Goal: Task Accomplishment & Management: Manage account settings

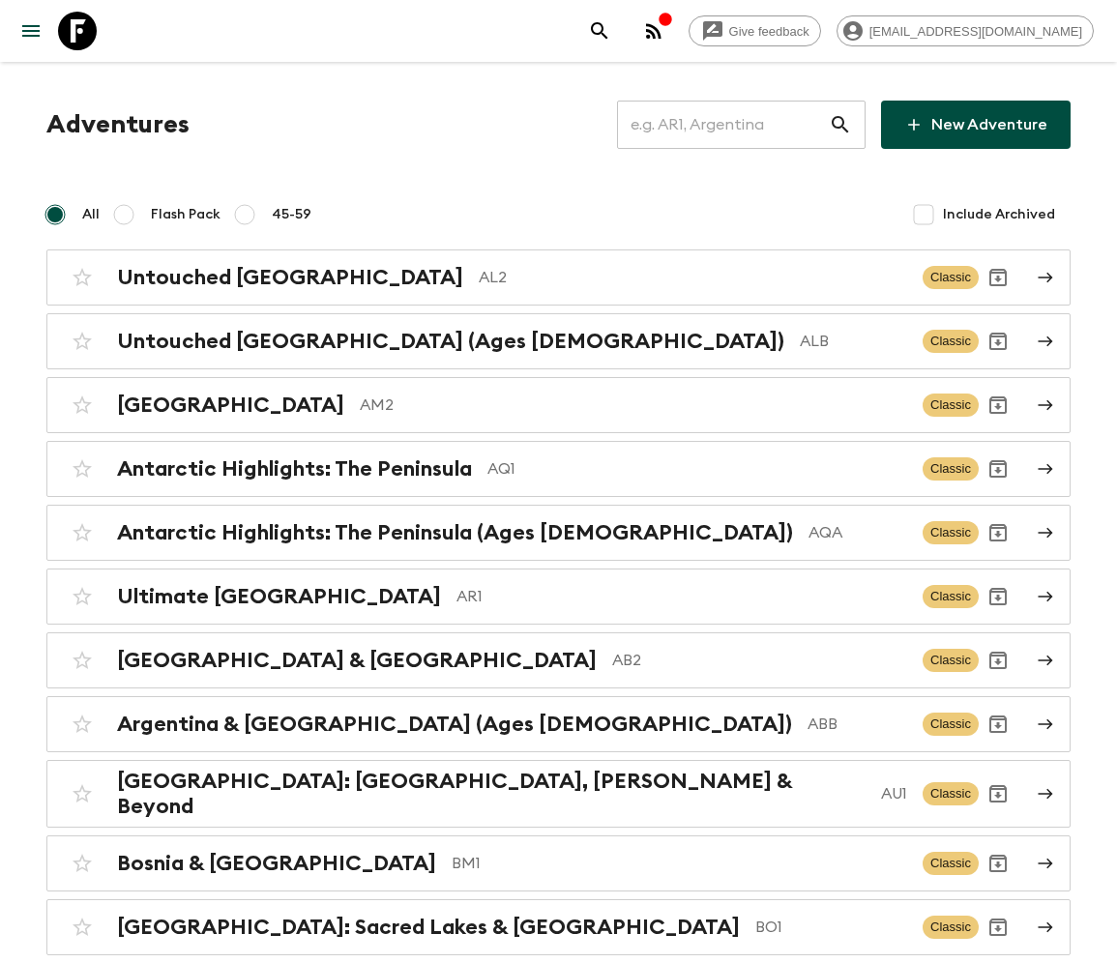
click at [736, 124] on input "text" at bounding box center [723, 125] width 212 height 54
type input "EG1"
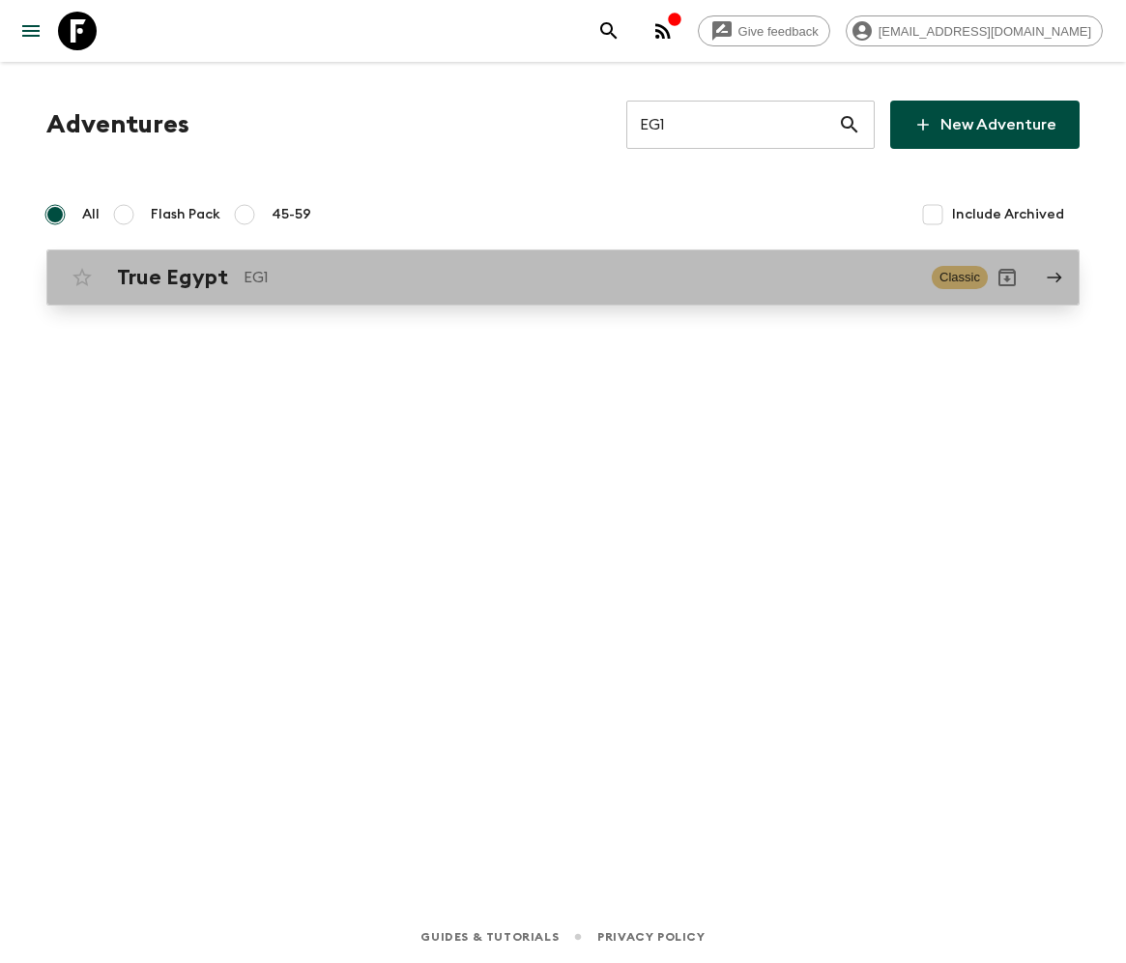
click at [169, 277] on h2 "True Egypt" at bounding box center [172, 277] width 111 height 25
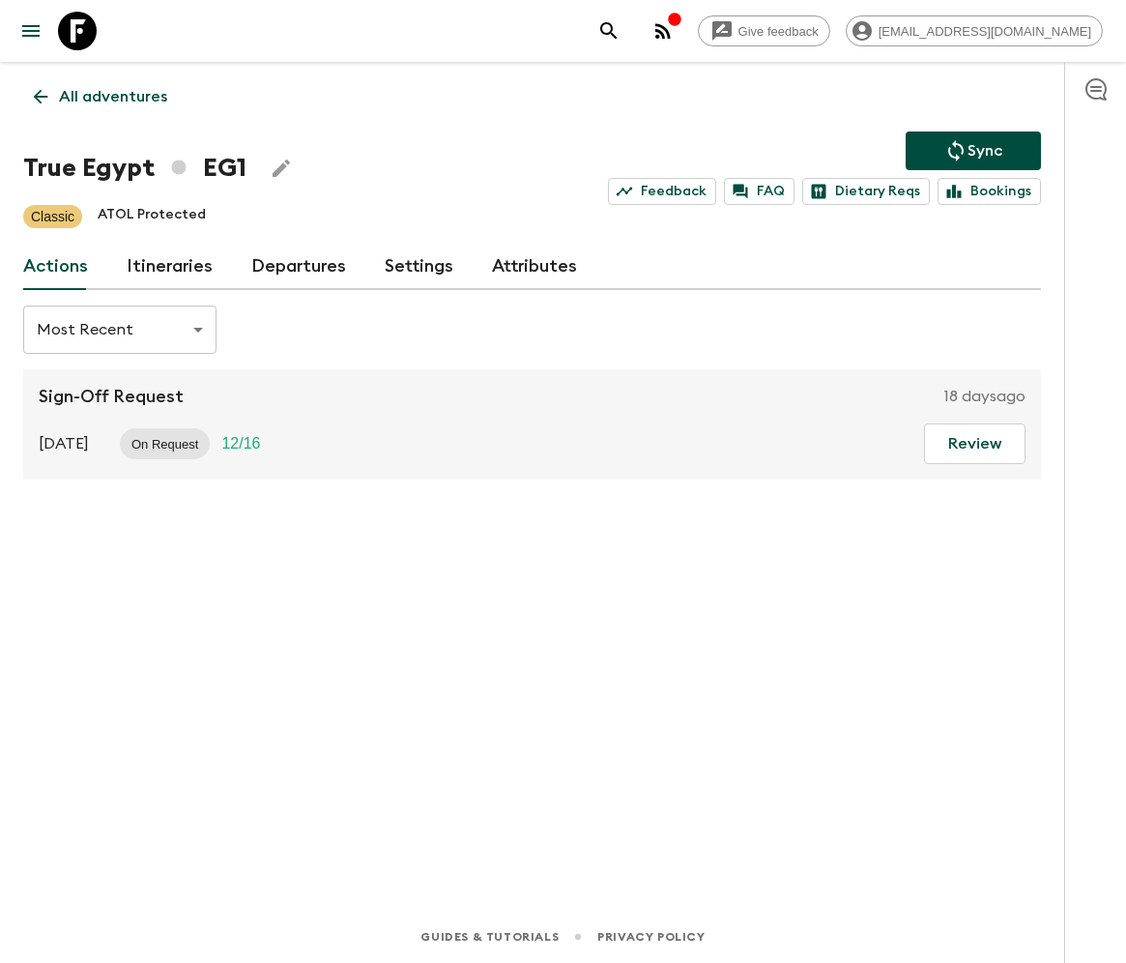
click at [294, 265] on link "Departures" at bounding box center [298, 267] width 95 height 46
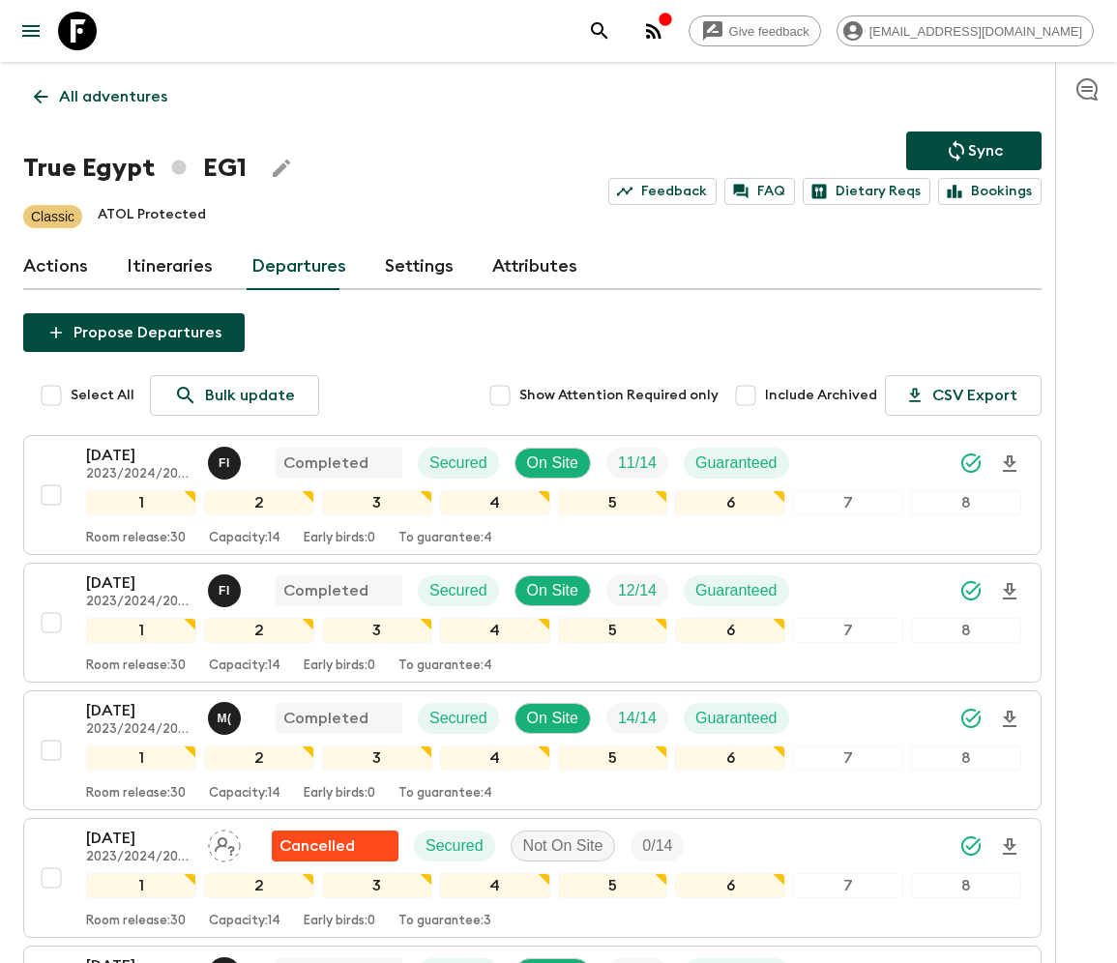
scroll to position [1358, 0]
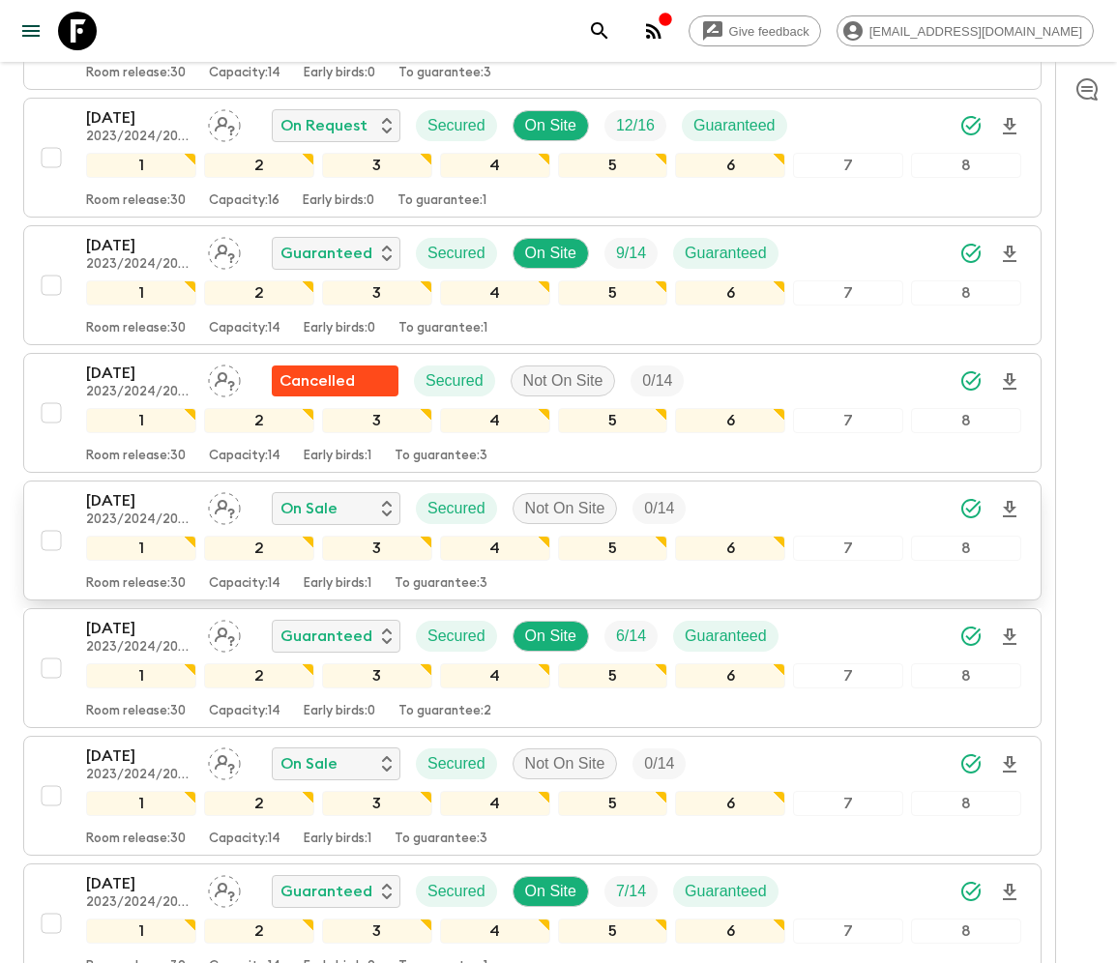
click at [49, 522] on input "checkbox" at bounding box center [51, 540] width 39 height 39
checkbox input "true"
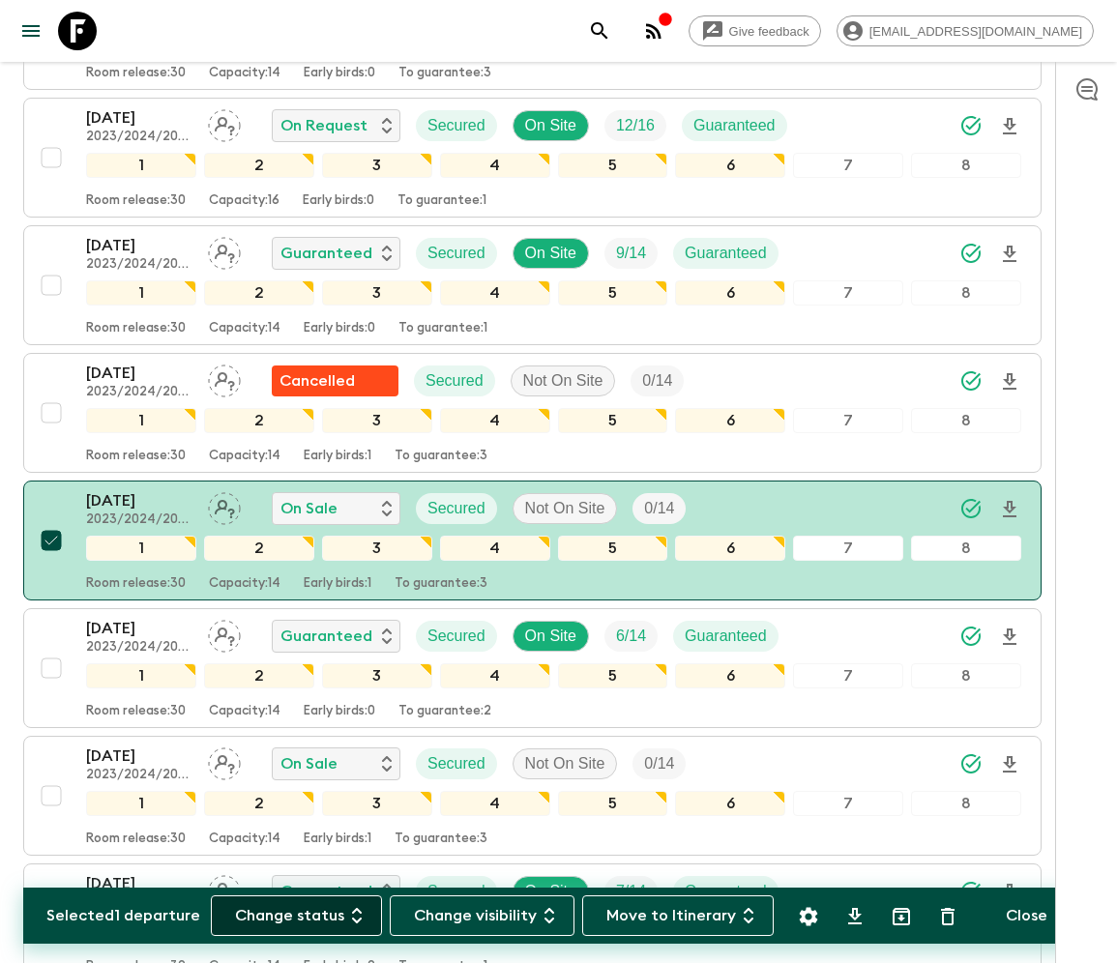
click at [307, 915] on button "Change status" at bounding box center [296, 915] width 171 height 41
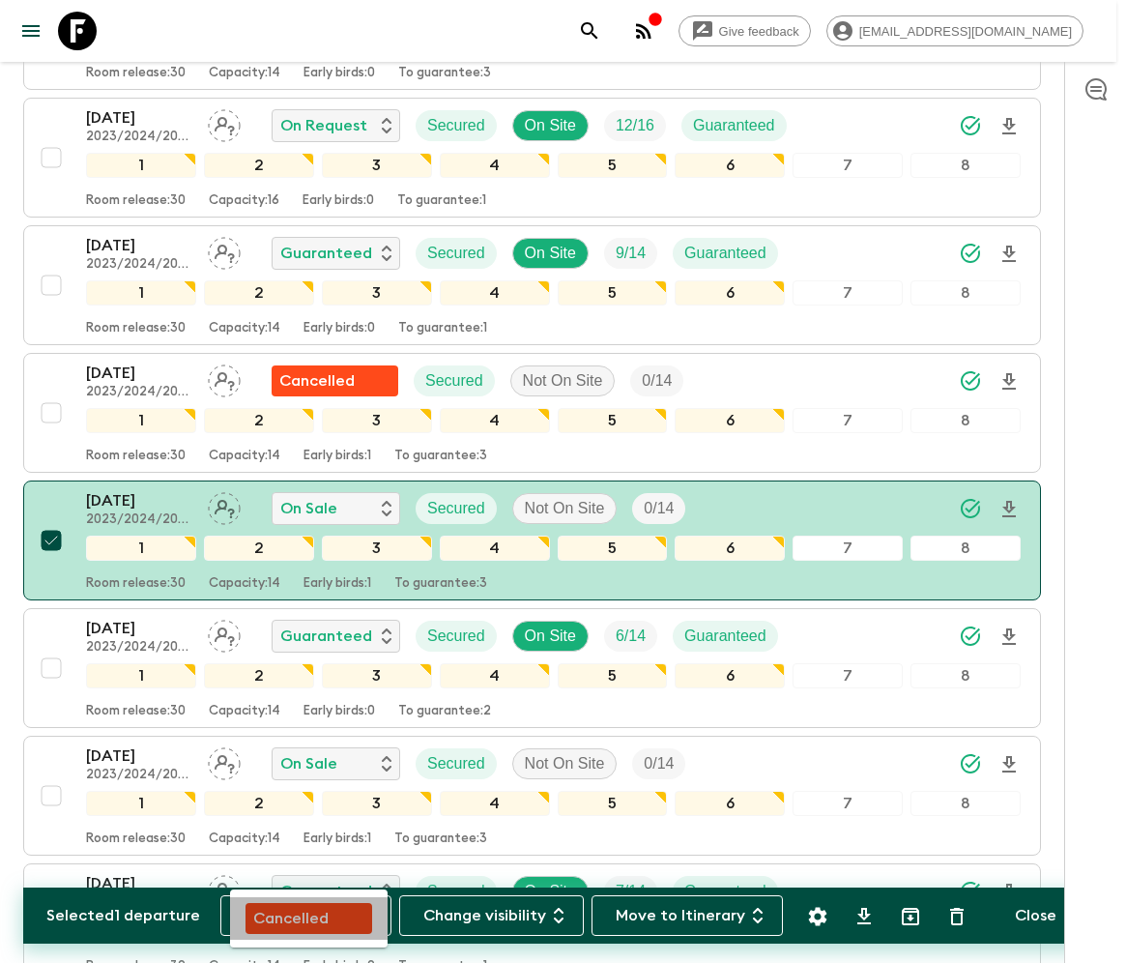
click at [308, 915] on p "Cancelled" at bounding box center [290, 918] width 75 height 23
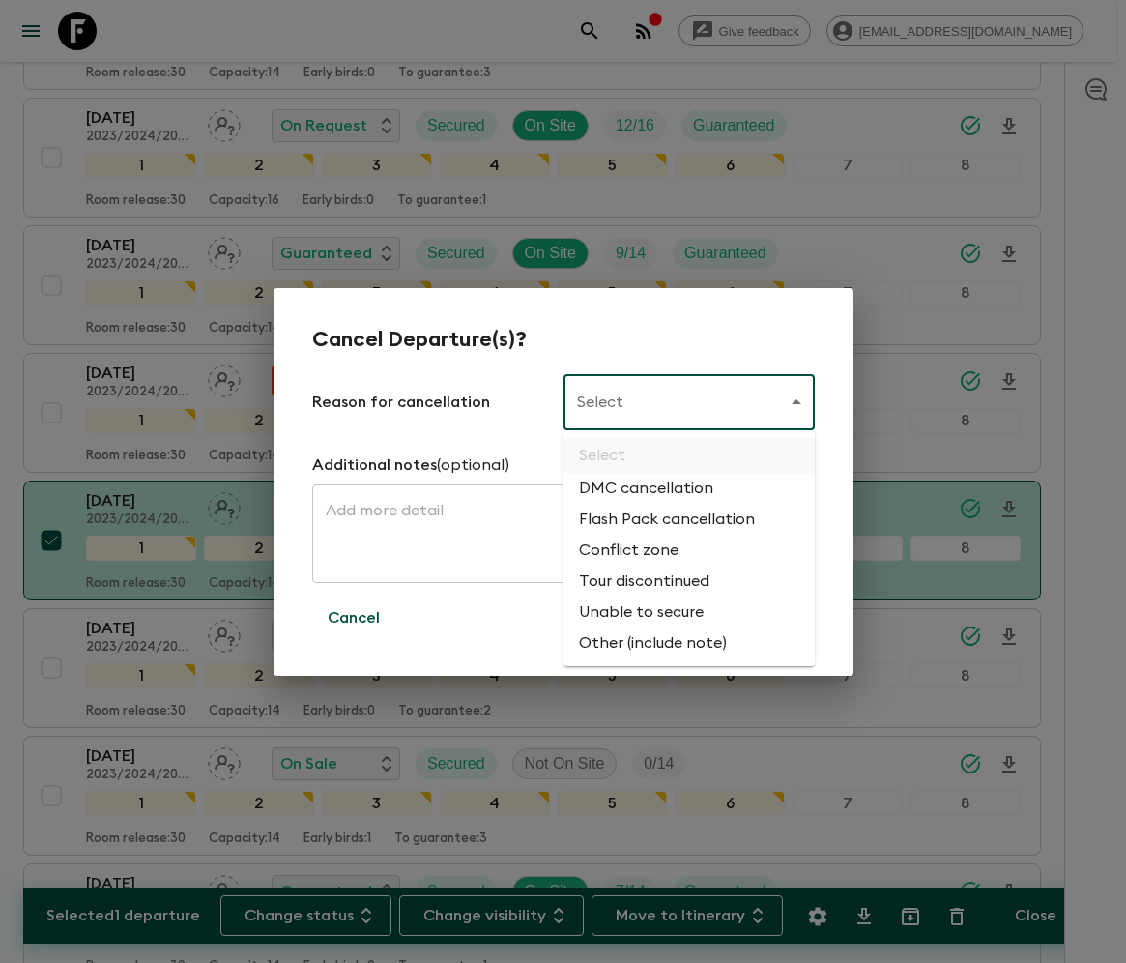
click at [663, 520] on li "Flash Pack cancellation" at bounding box center [689, 519] width 251 height 31
type input "FLASHPACK_CANCELLATION"
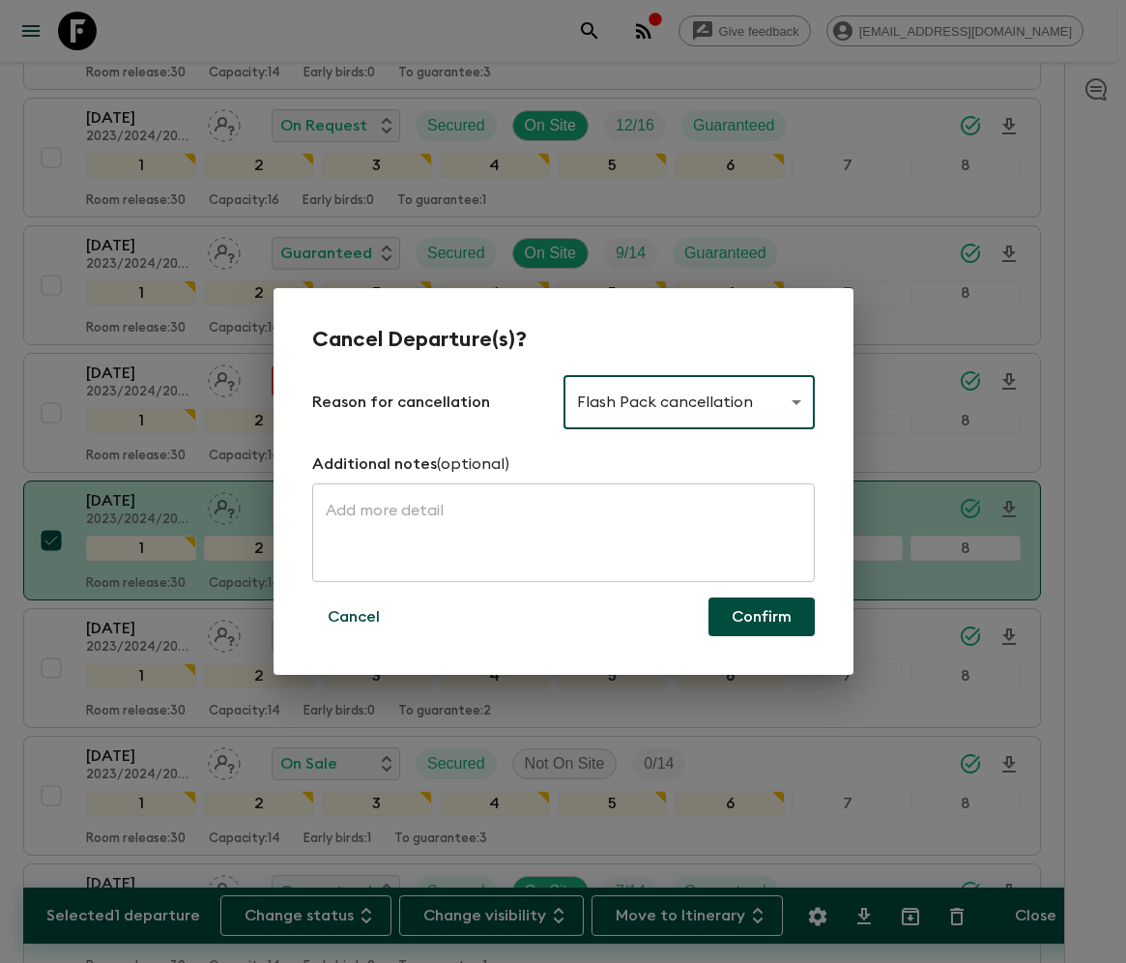
click at [762, 617] on button "Confirm" at bounding box center [762, 617] width 106 height 39
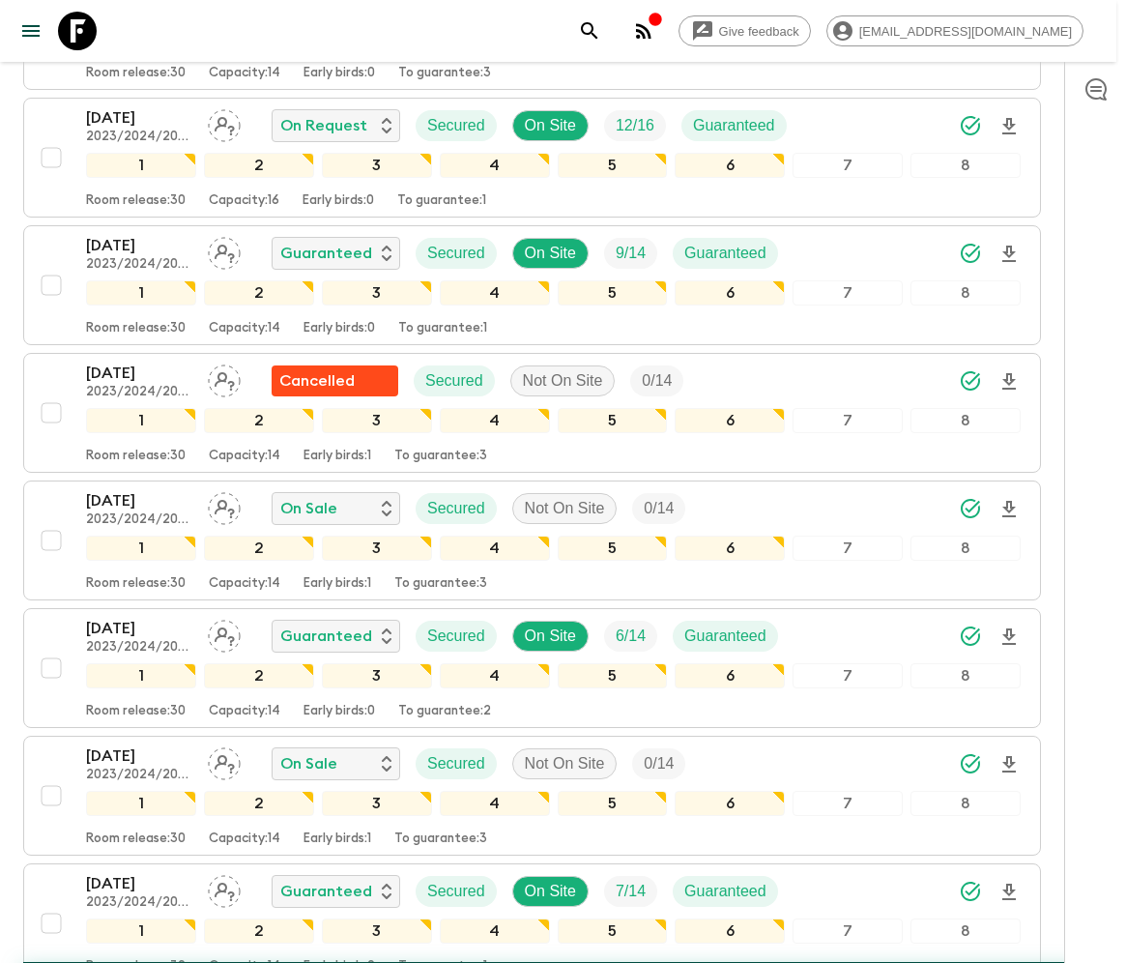
checkbox input "false"
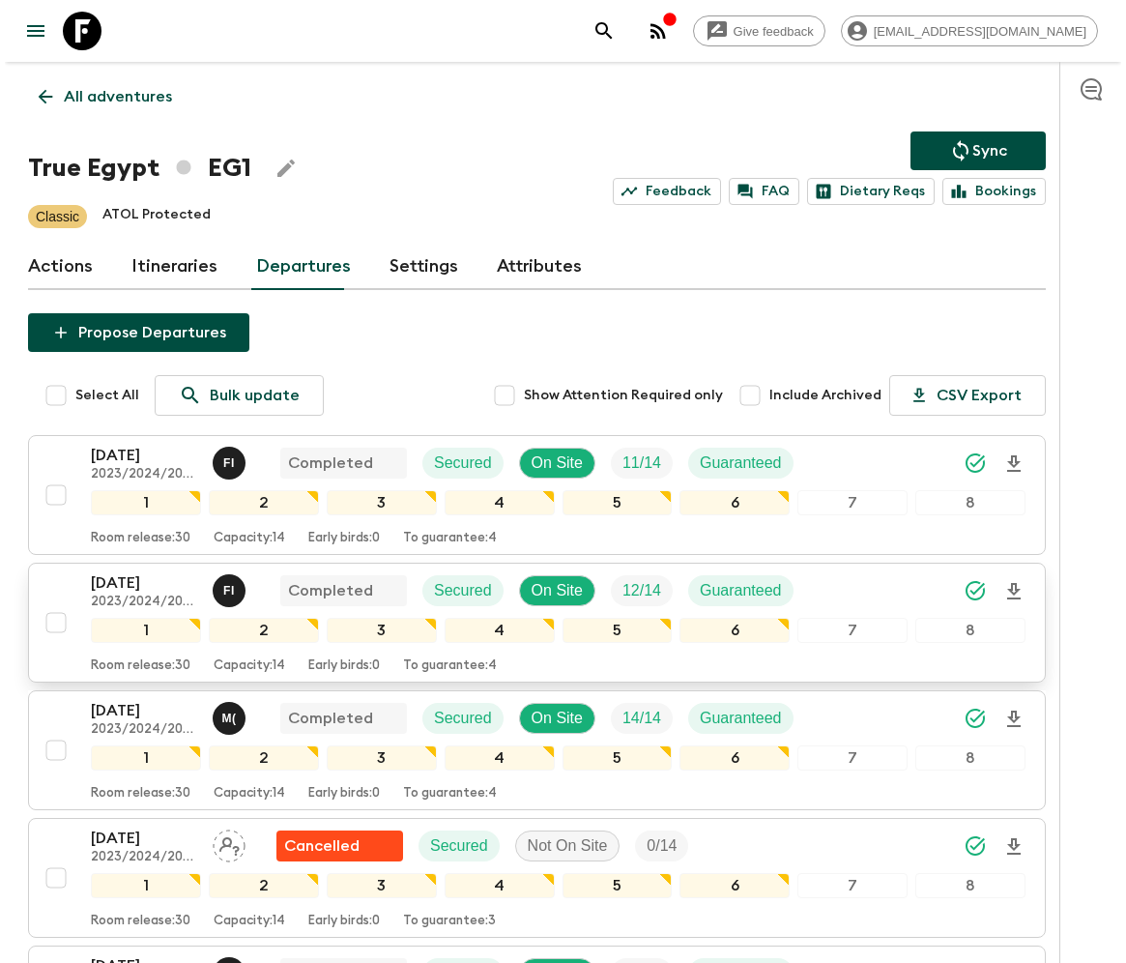
scroll to position [348, 0]
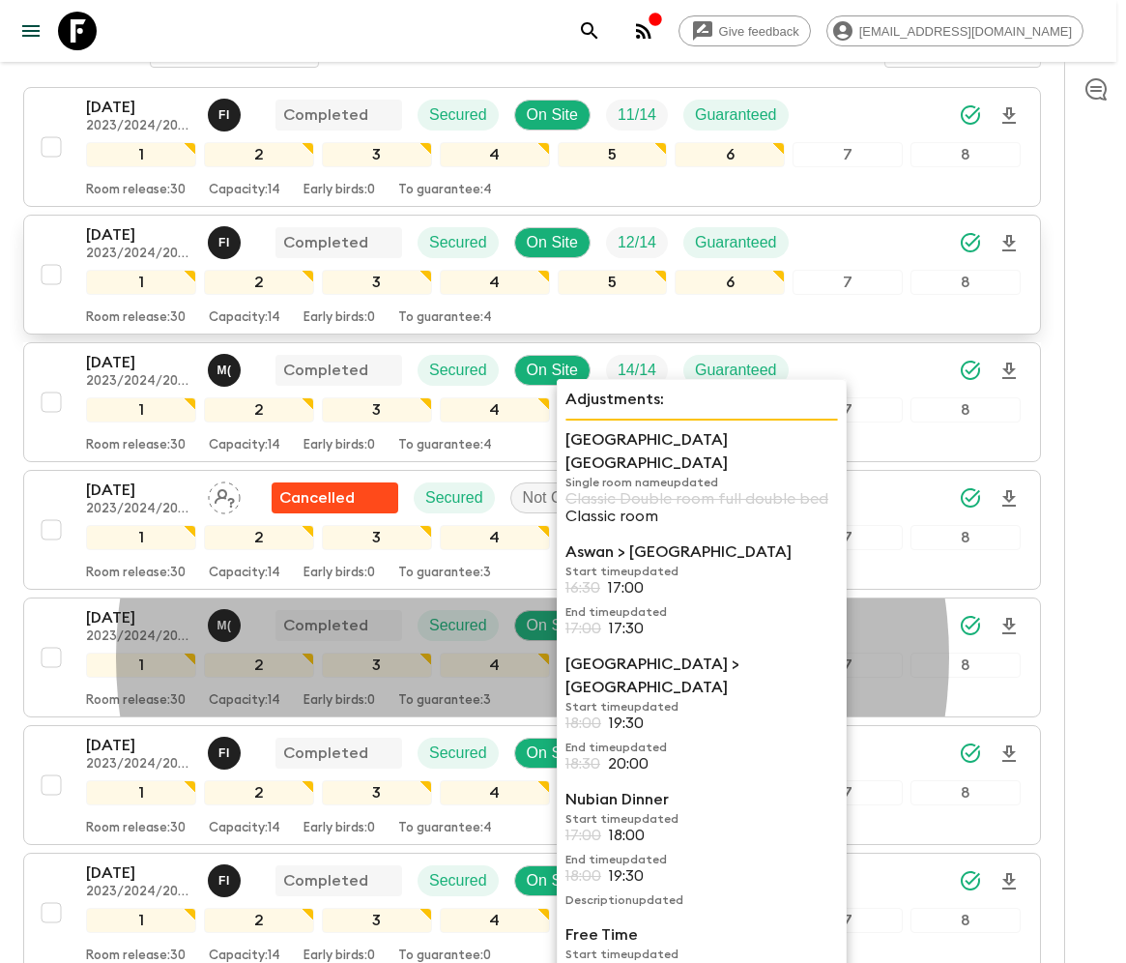
click at [155, 303] on div "Room release: 30 Capacity: 14 Early birds: 0 To guarantee: 4" at bounding box center [553, 314] width 935 height 23
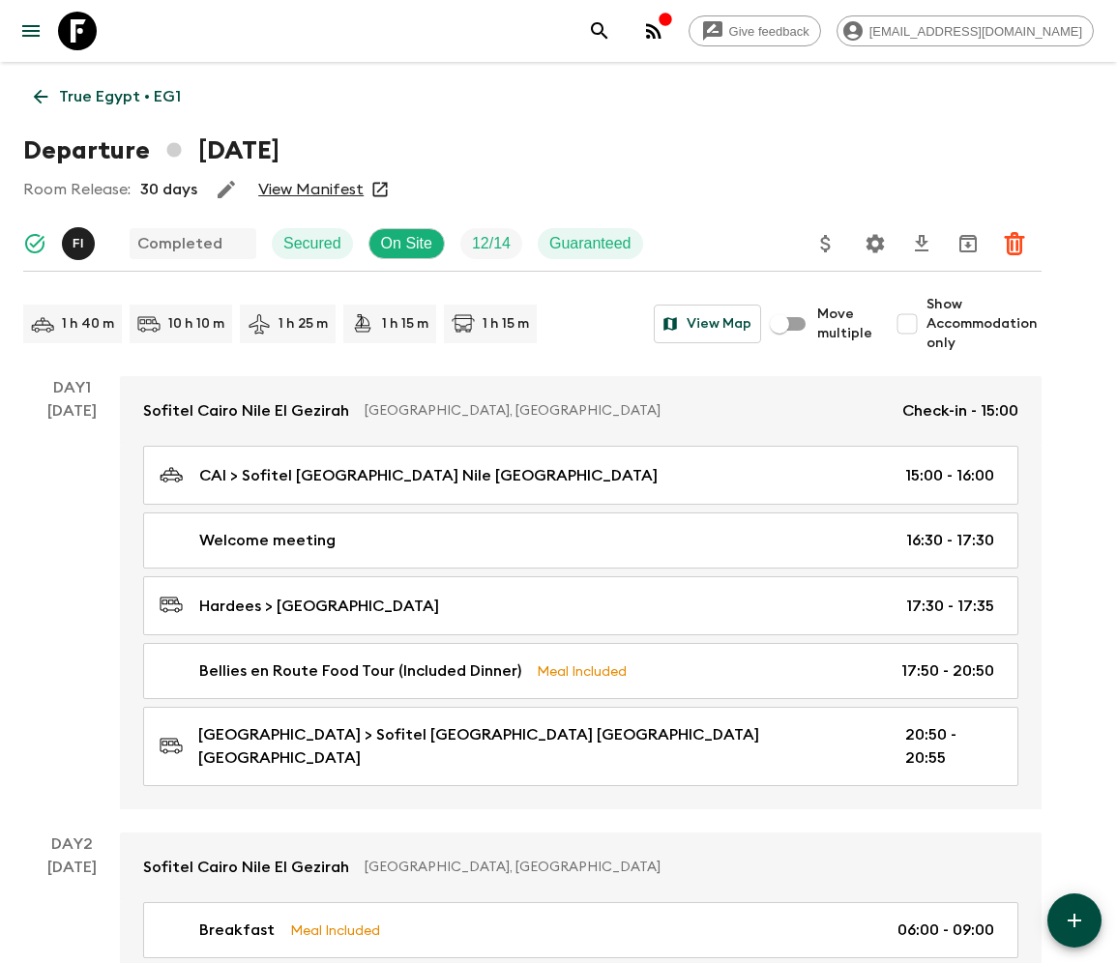
click at [102, 96] on p "True Egypt • EG1" at bounding box center [120, 96] width 122 height 23
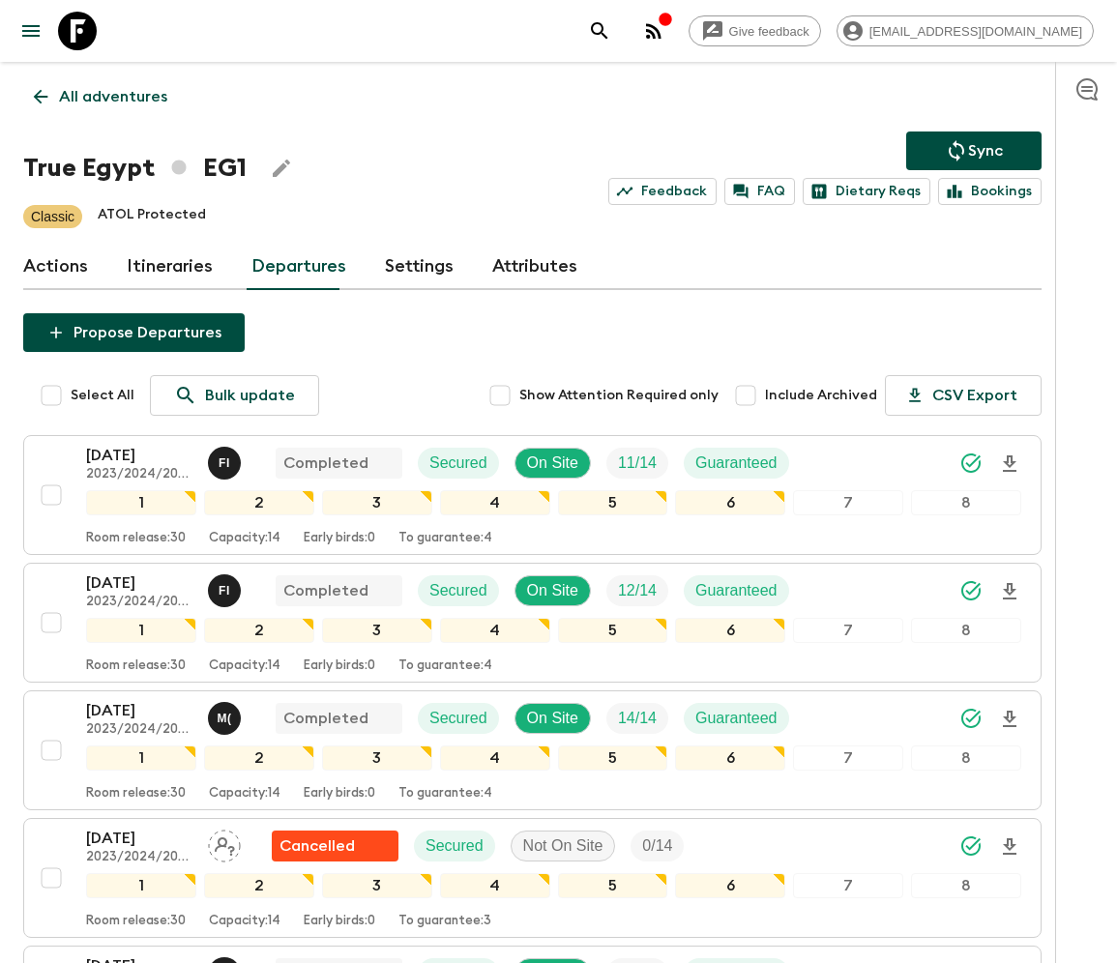
scroll to position [1358, 0]
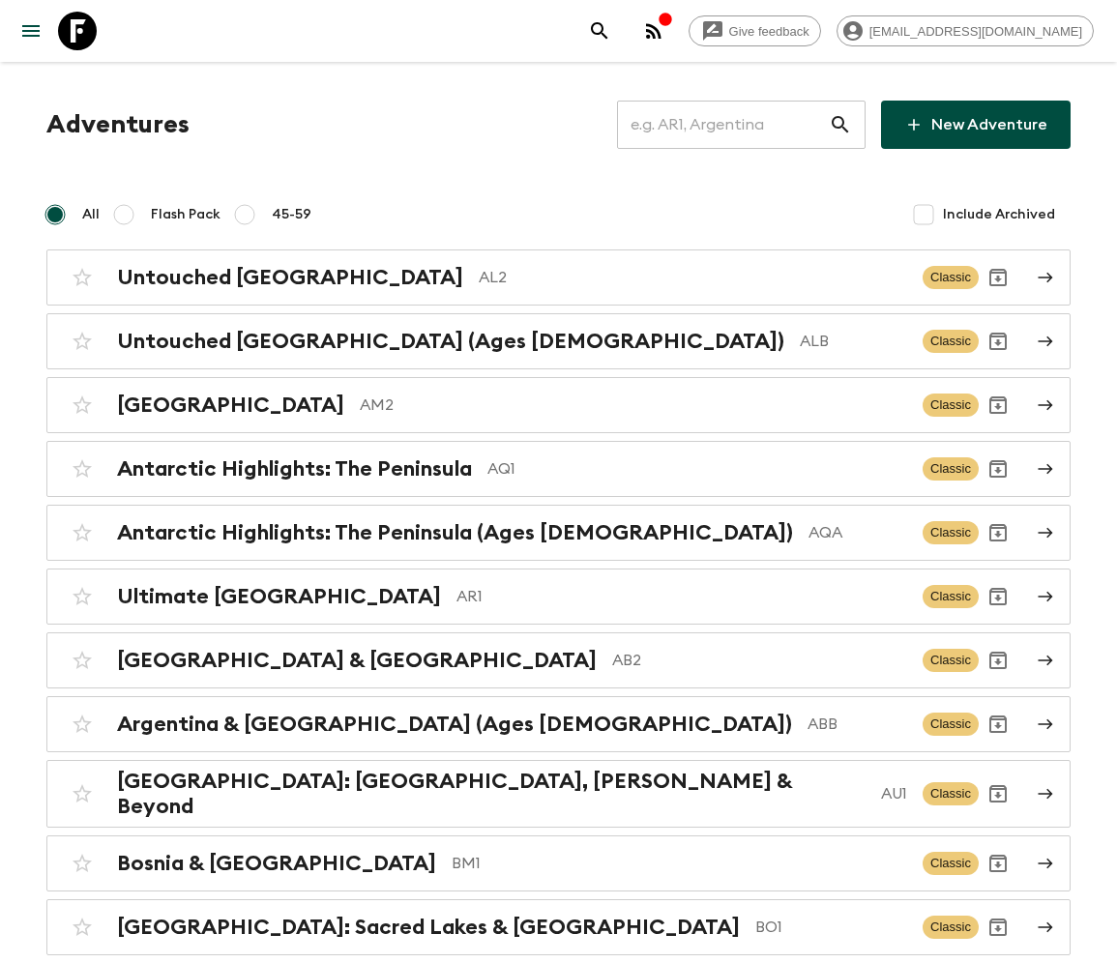
click at [735, 124] on input "text" at bounding box center [723, 125] width 212 height 54
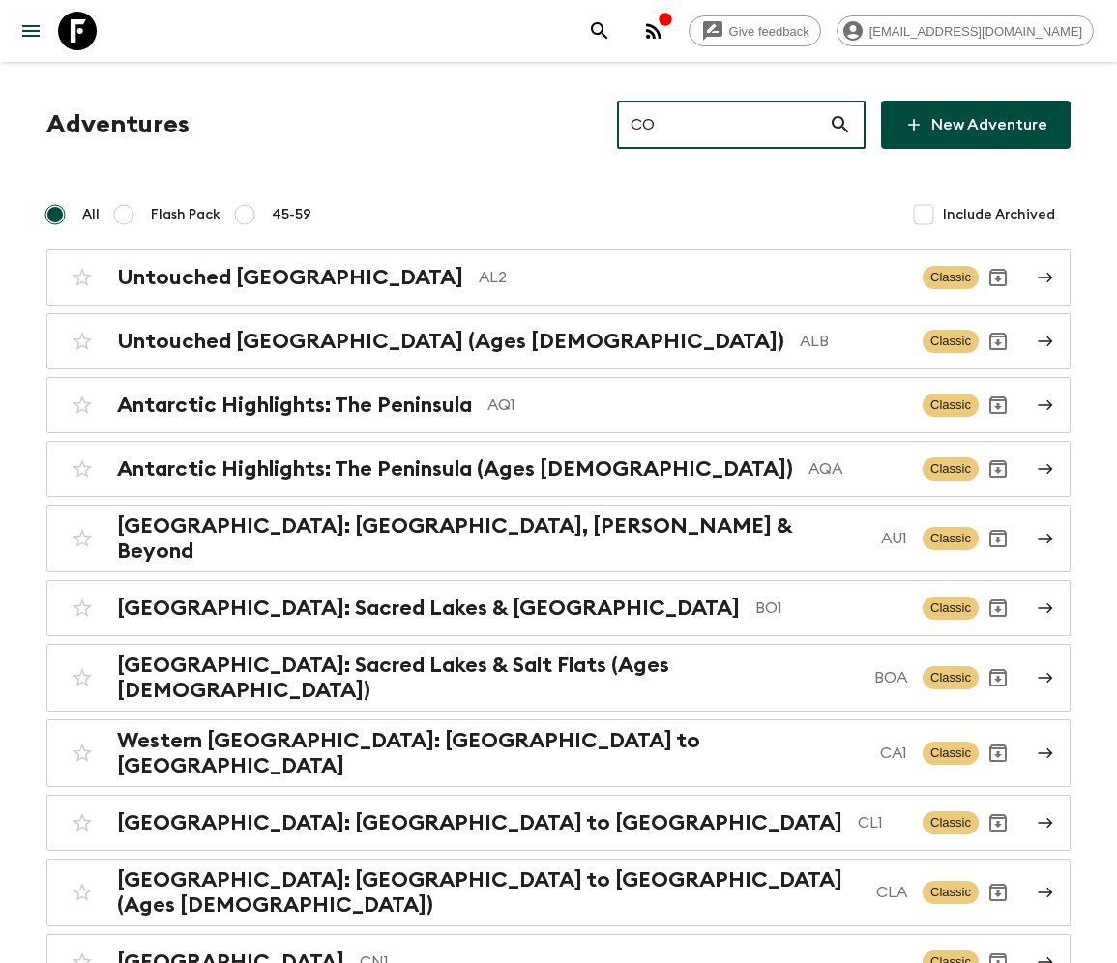
type input "CO2"
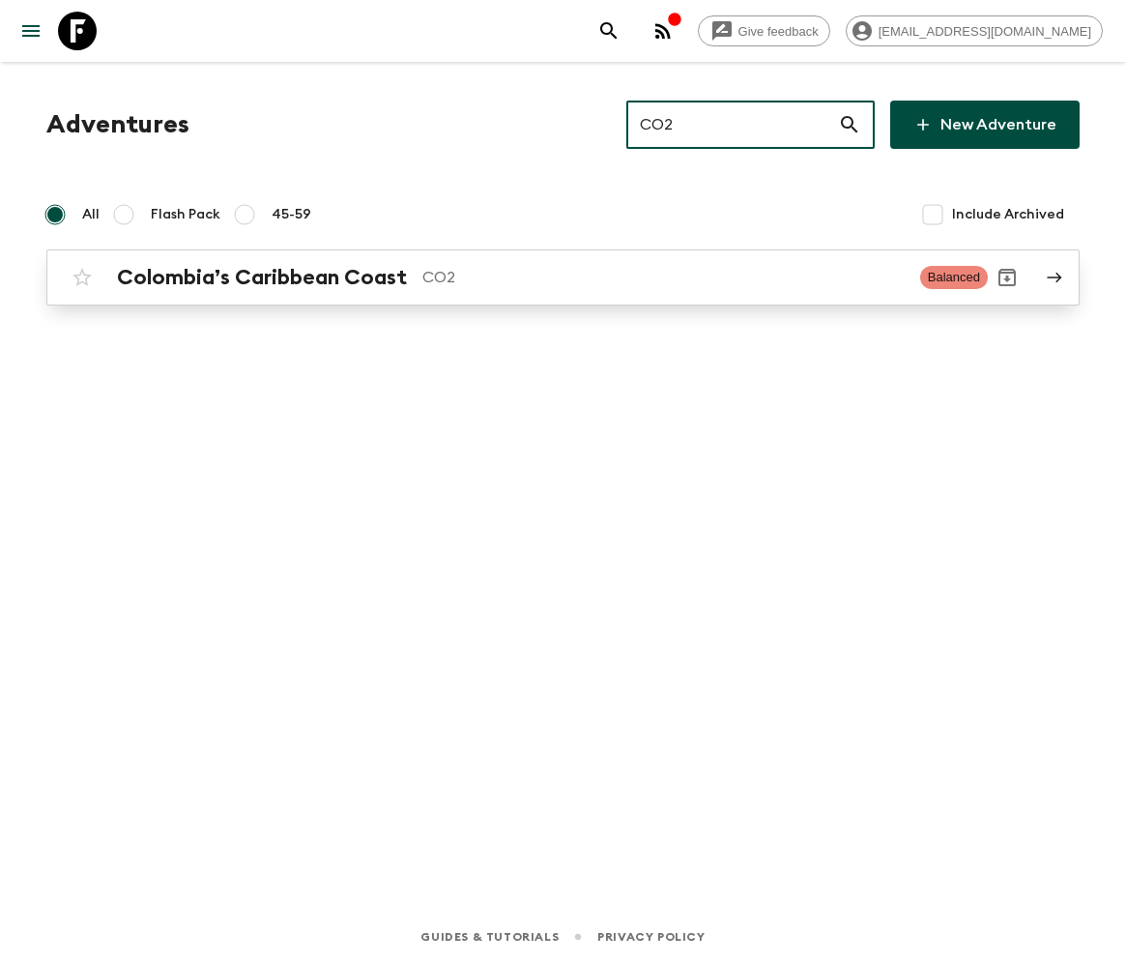
click at [261, 277] on h2 "Colombia’s Caribbean Coast" at bounding box center [262, 277] width 290 height 25
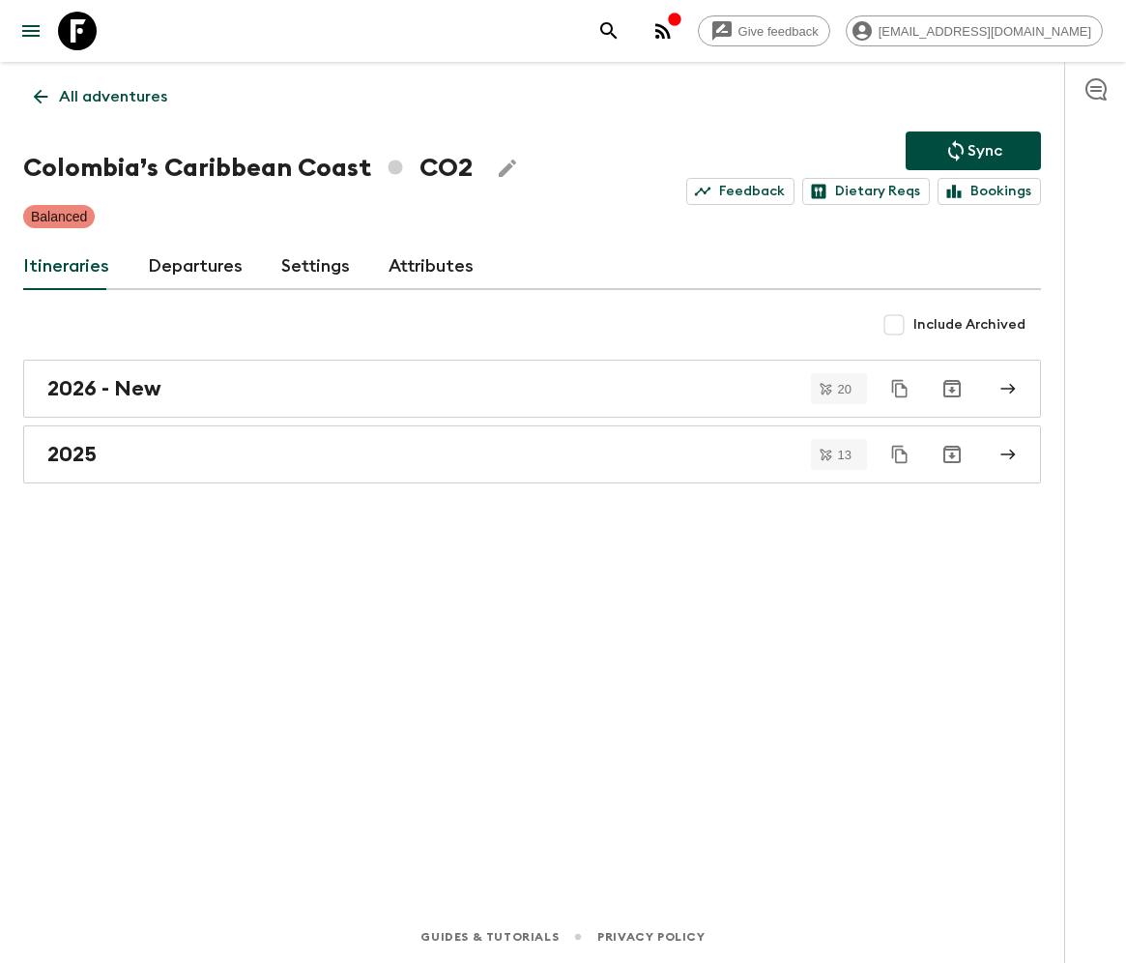
click at [191, 265] on link "Departures" at bounding box center [195, 267] width 95 height 46
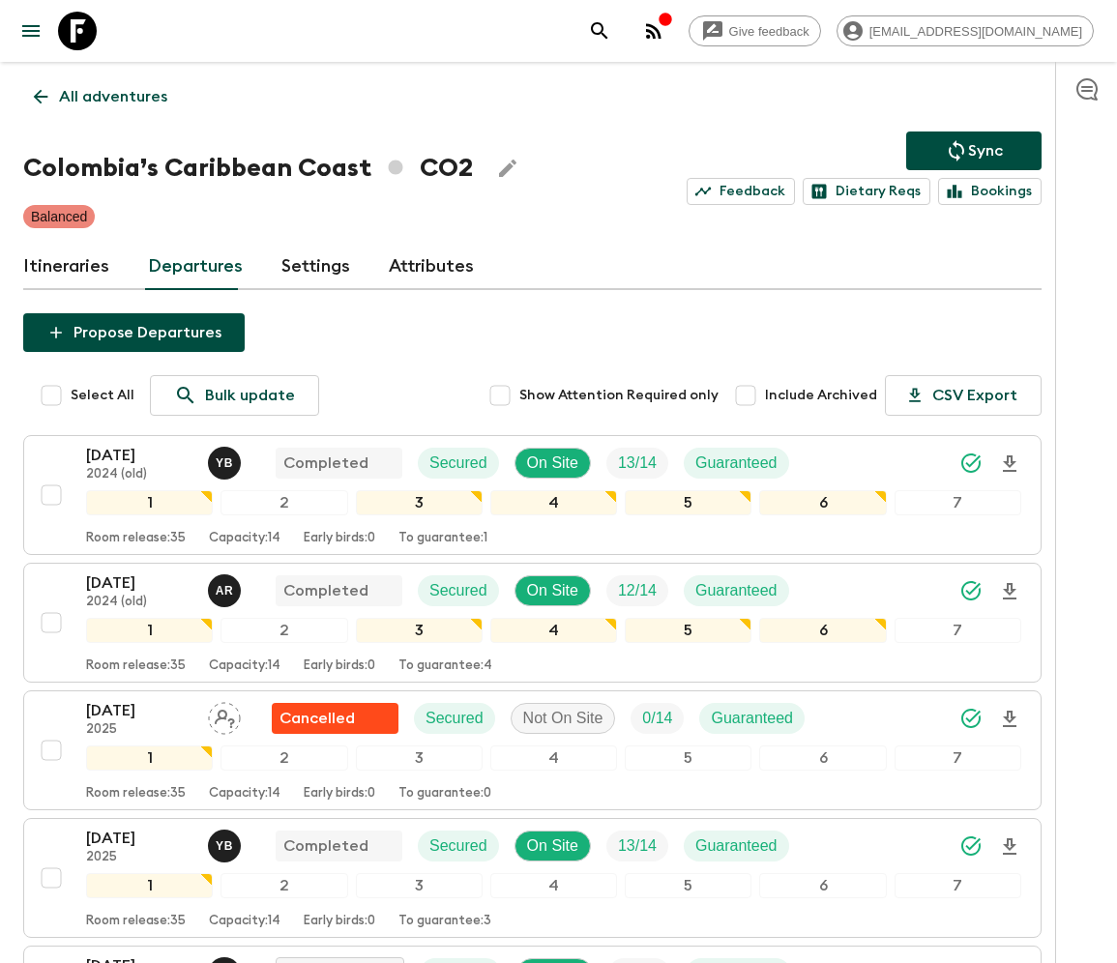
scroll to position [980, 0]
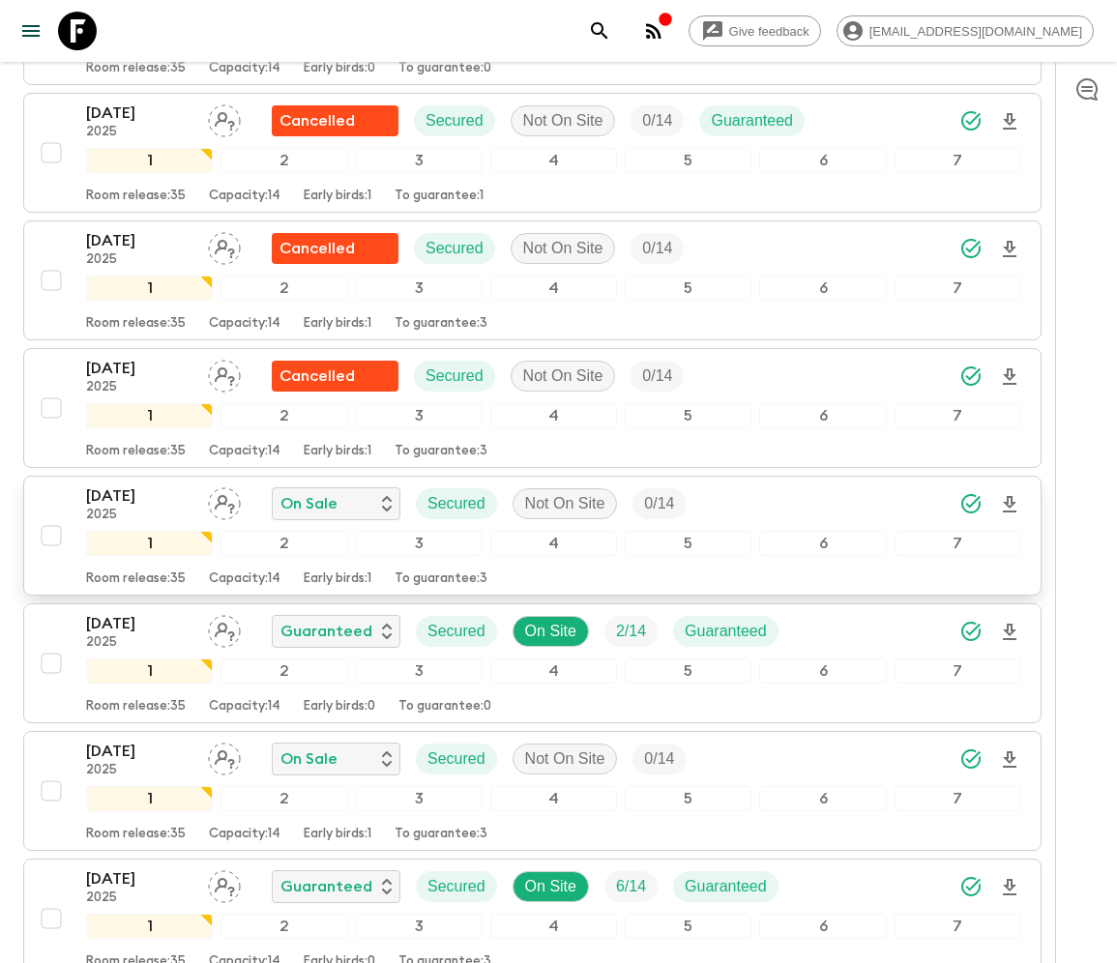
click at [48, 522] on input "checkbox" at bounding box center [51, 535] width 39 height 39
checkbox input "true"
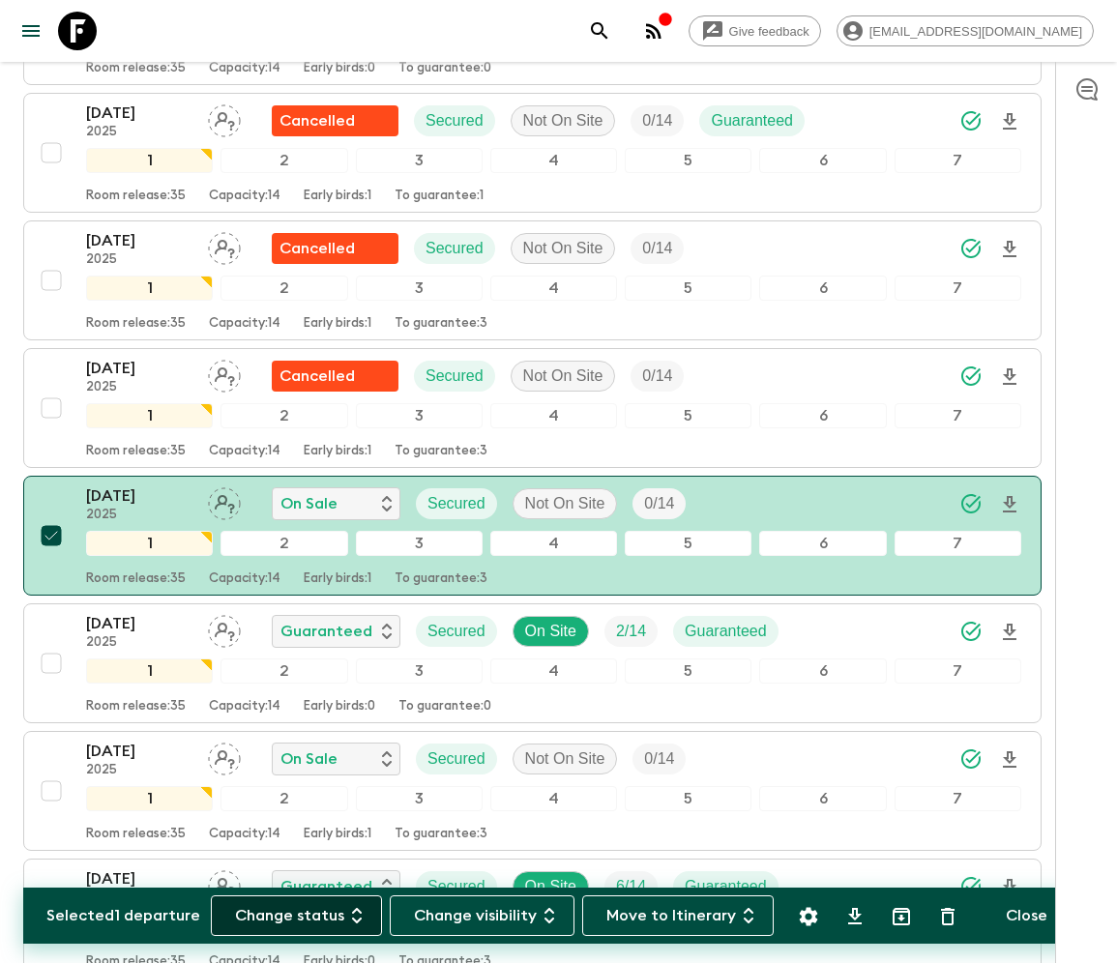
click at [307, 915] on button "Change status" at bounding box center [296, 915] width 171 height 41
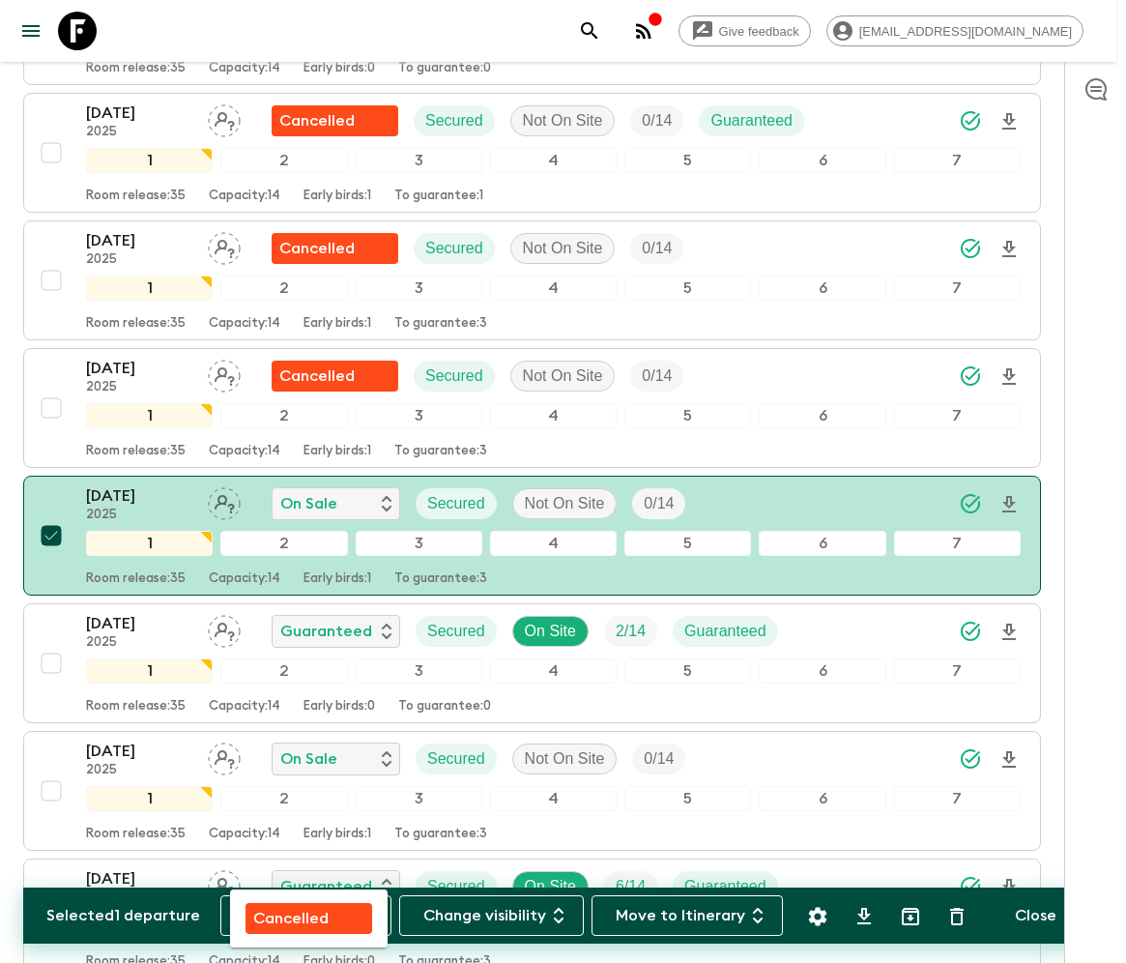
click at [308, 915] on p "Cancelled" at bounding box center [290, 918] width 75 height 23
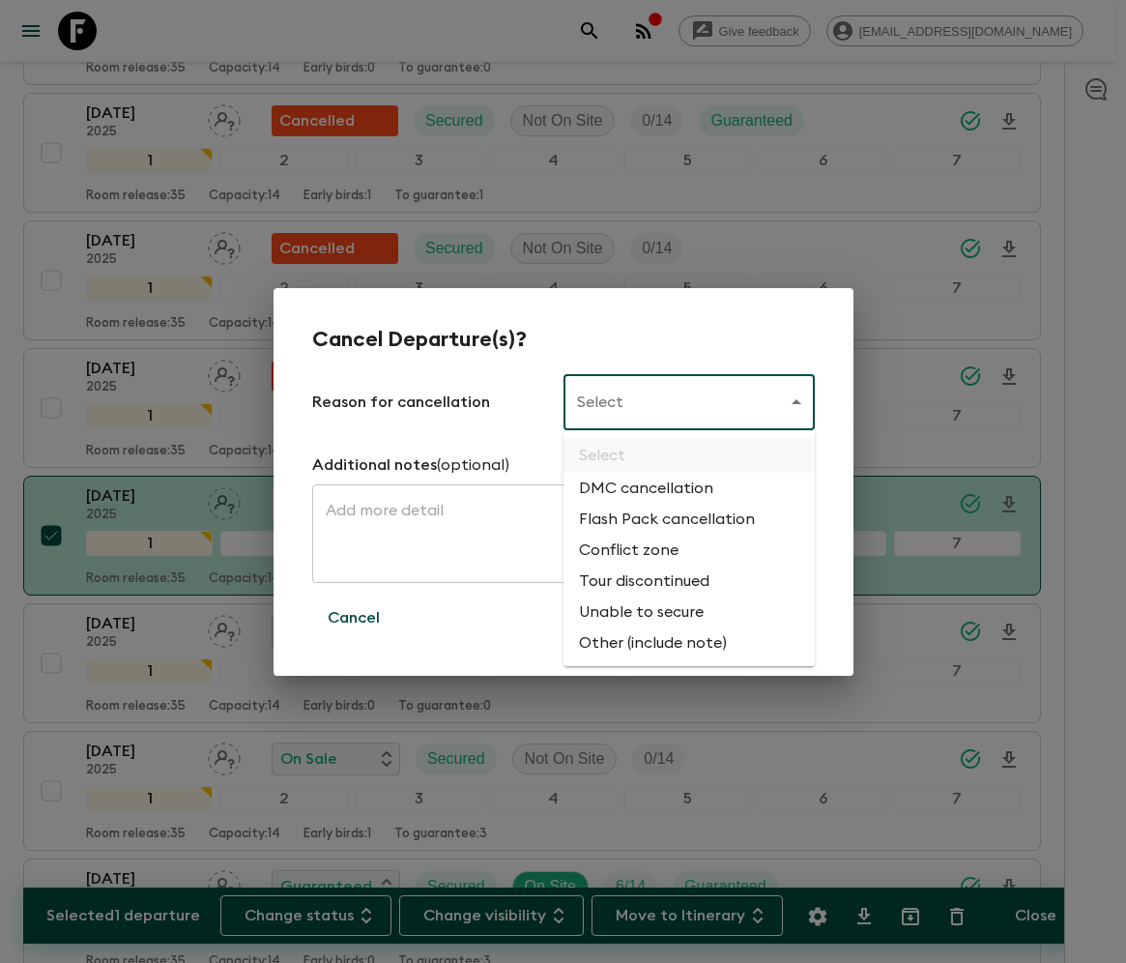
click at [663, 520] on li "Flash Pack cancellation" at bounding box center [689, 519] width 251 height 31
type input "FLASHPACK_CANCELLATION"
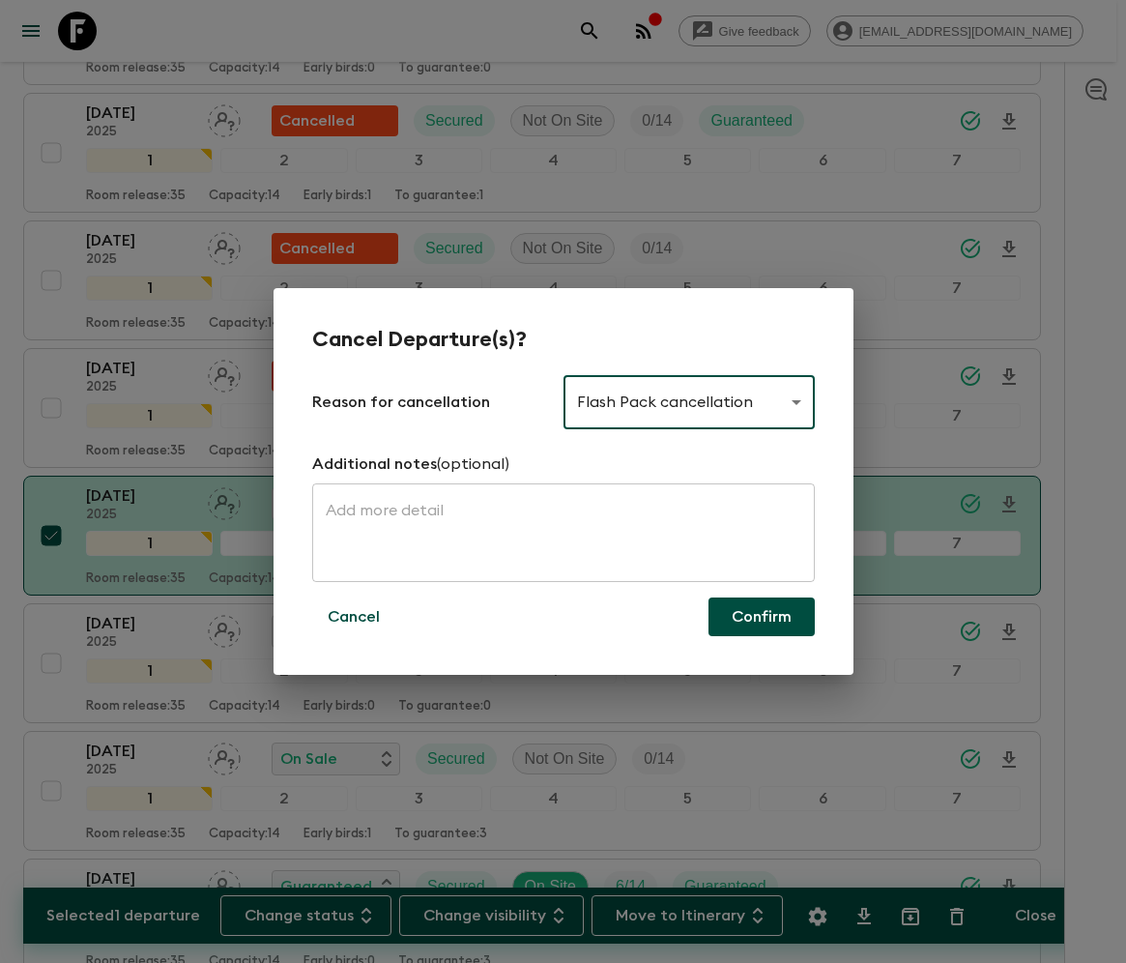
click at [762, 617] on button "Confirm" at bounding box center [762, 617] width 106 height 39
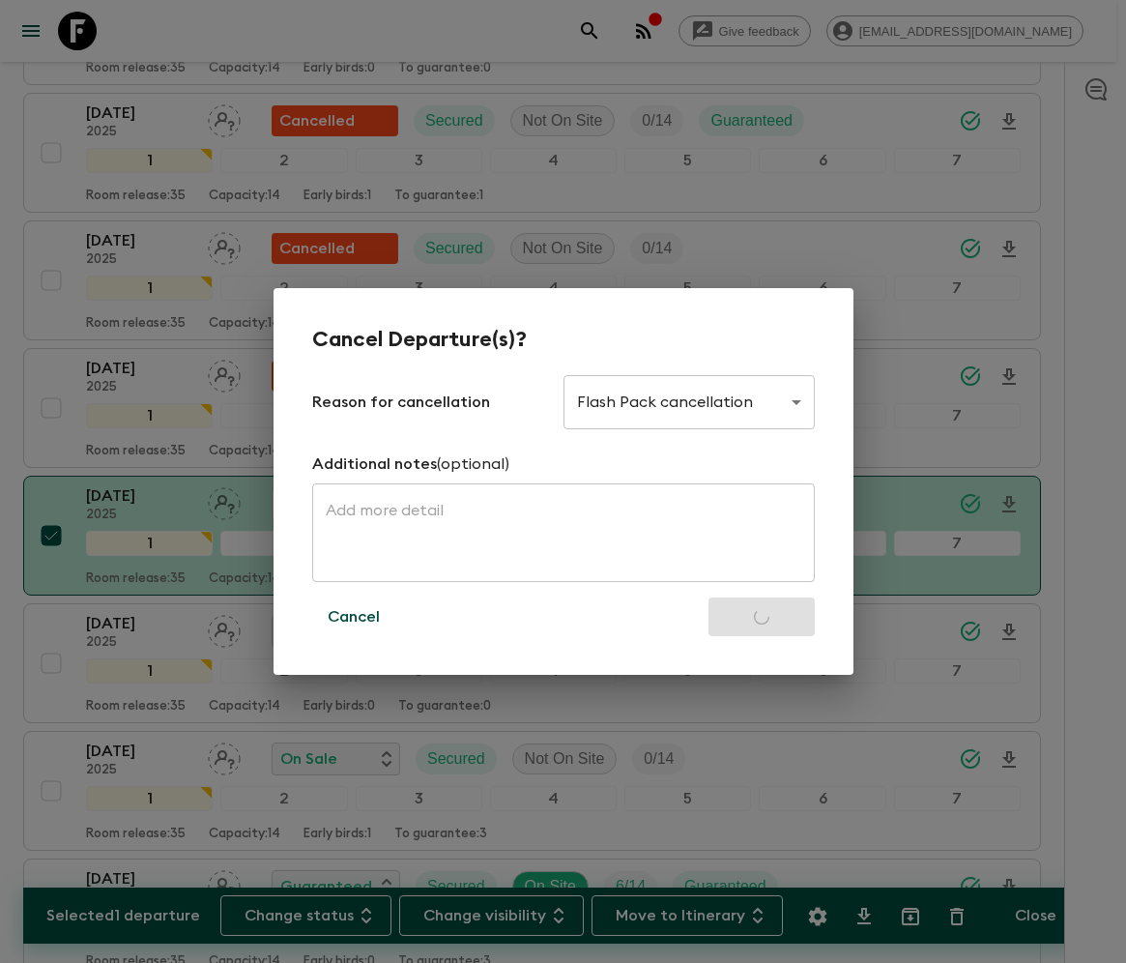
checkbox input "false"
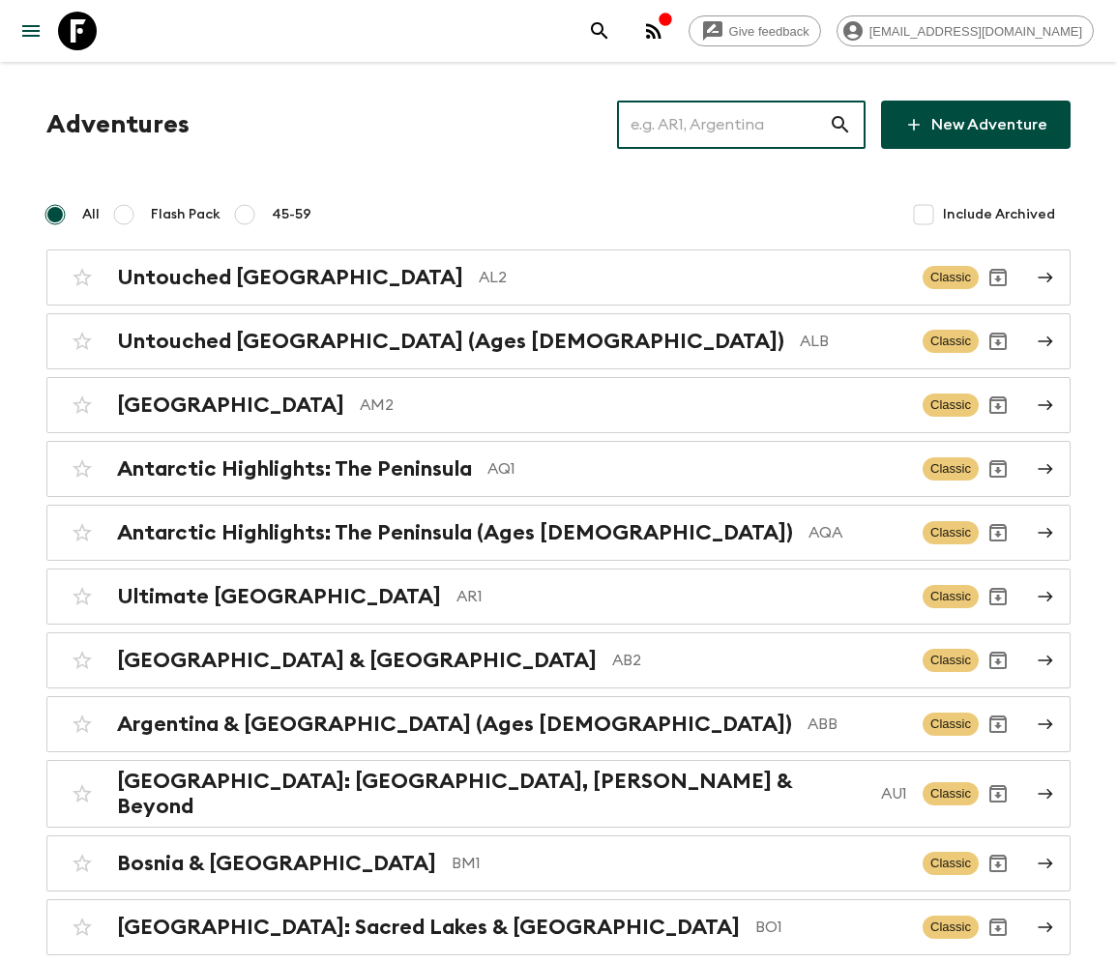
click at [736, 125] on input "text" at bounding box center [723, 125] width 212 height 54
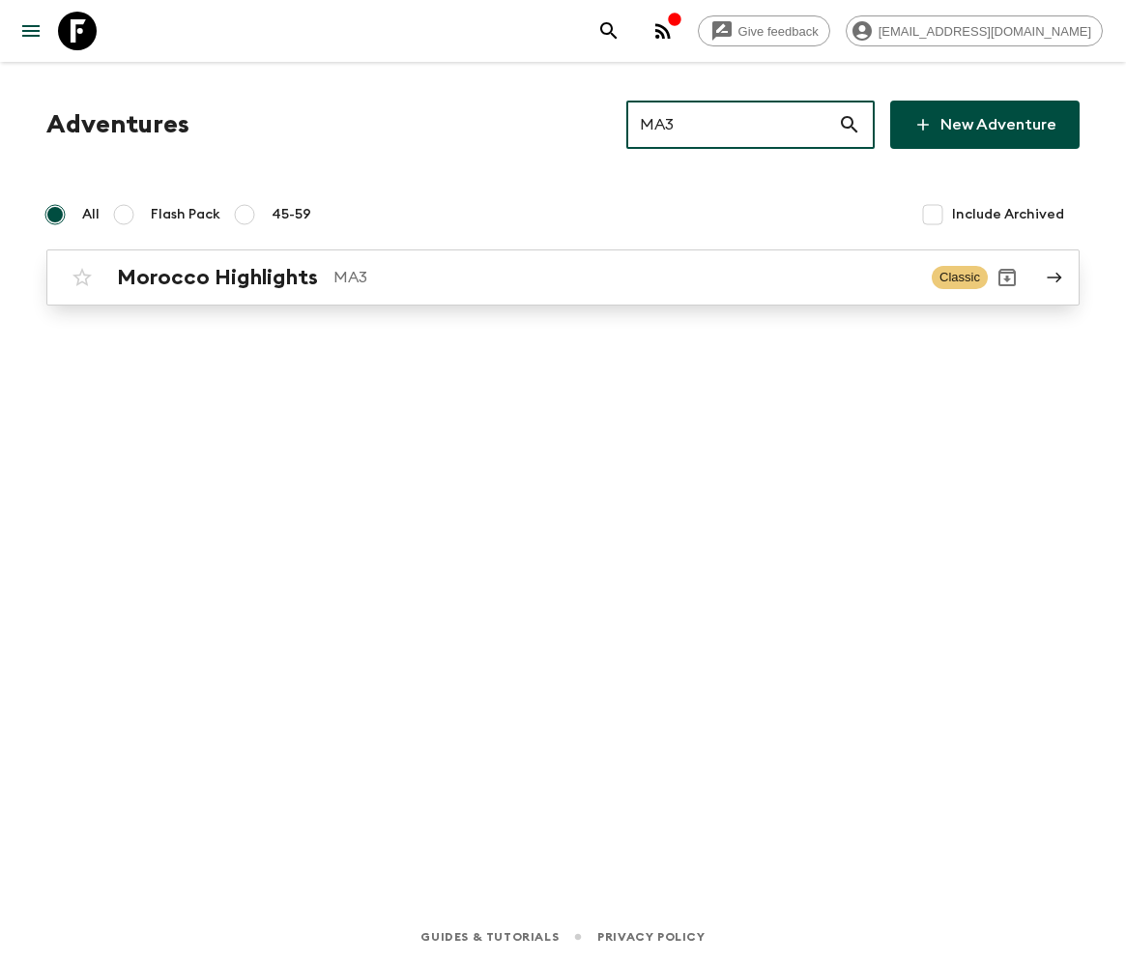
type input "MA3"
click at [214, 277] on h2 "Morocco Highlights" at bounding box center [217, 277] width 201 height 25
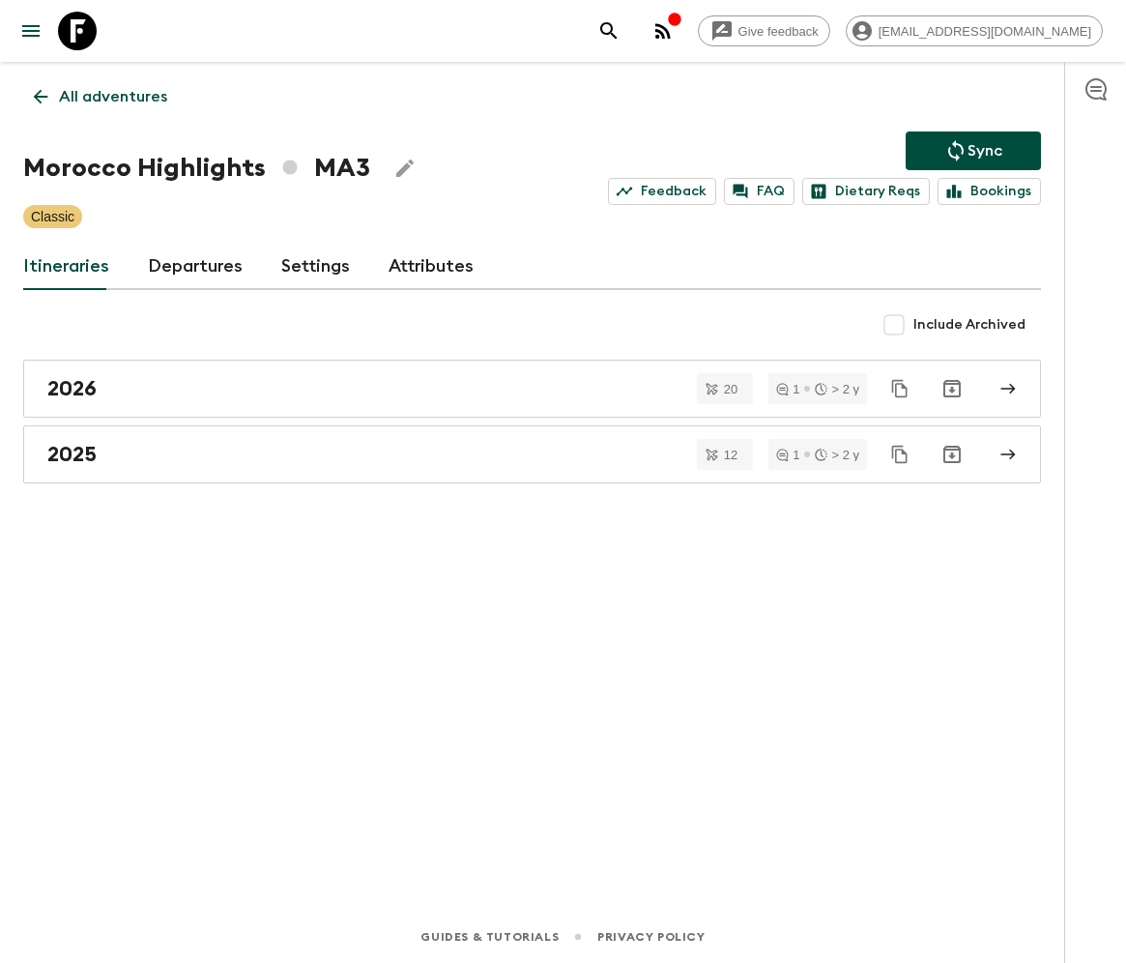
click at [191, 265] on link "Departures" at bounding box center [195, 267] width 95 height 46
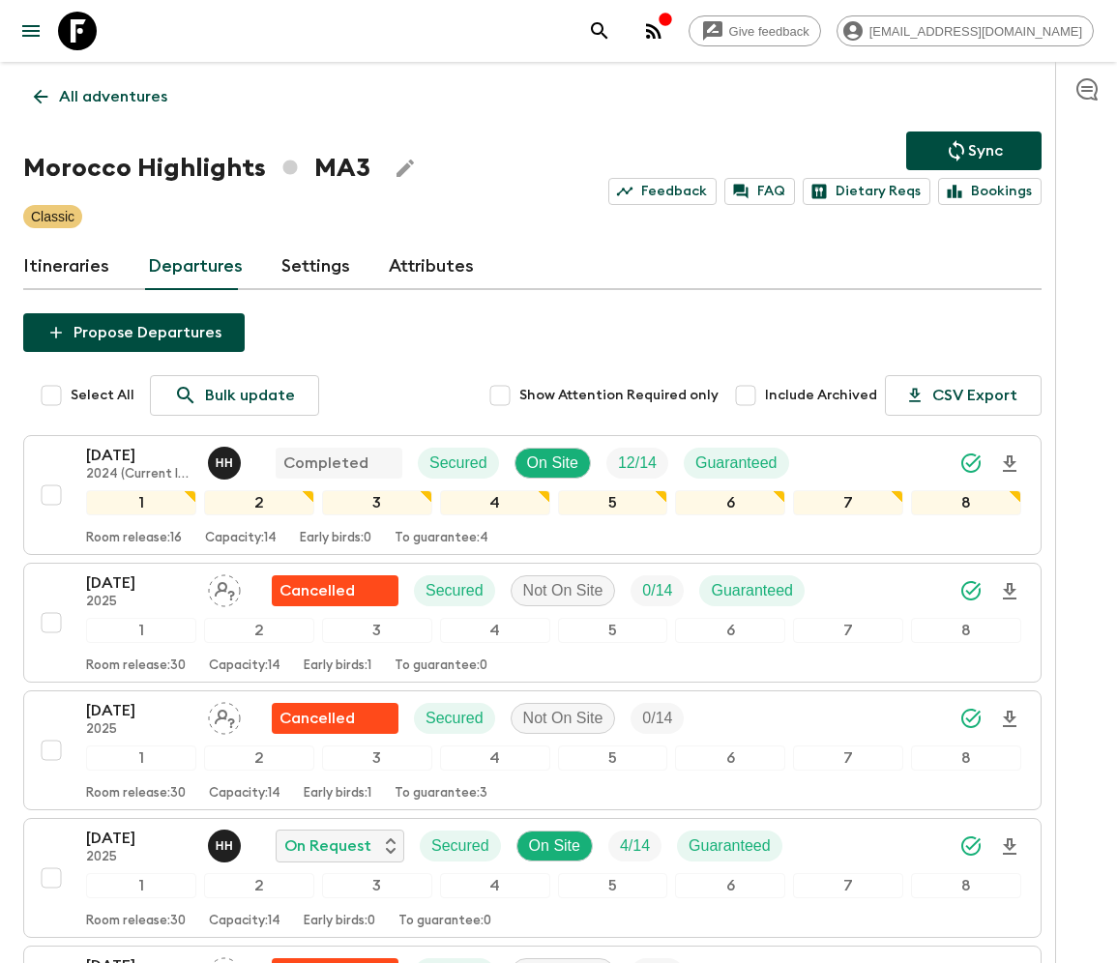
scroll to position [854, 0]
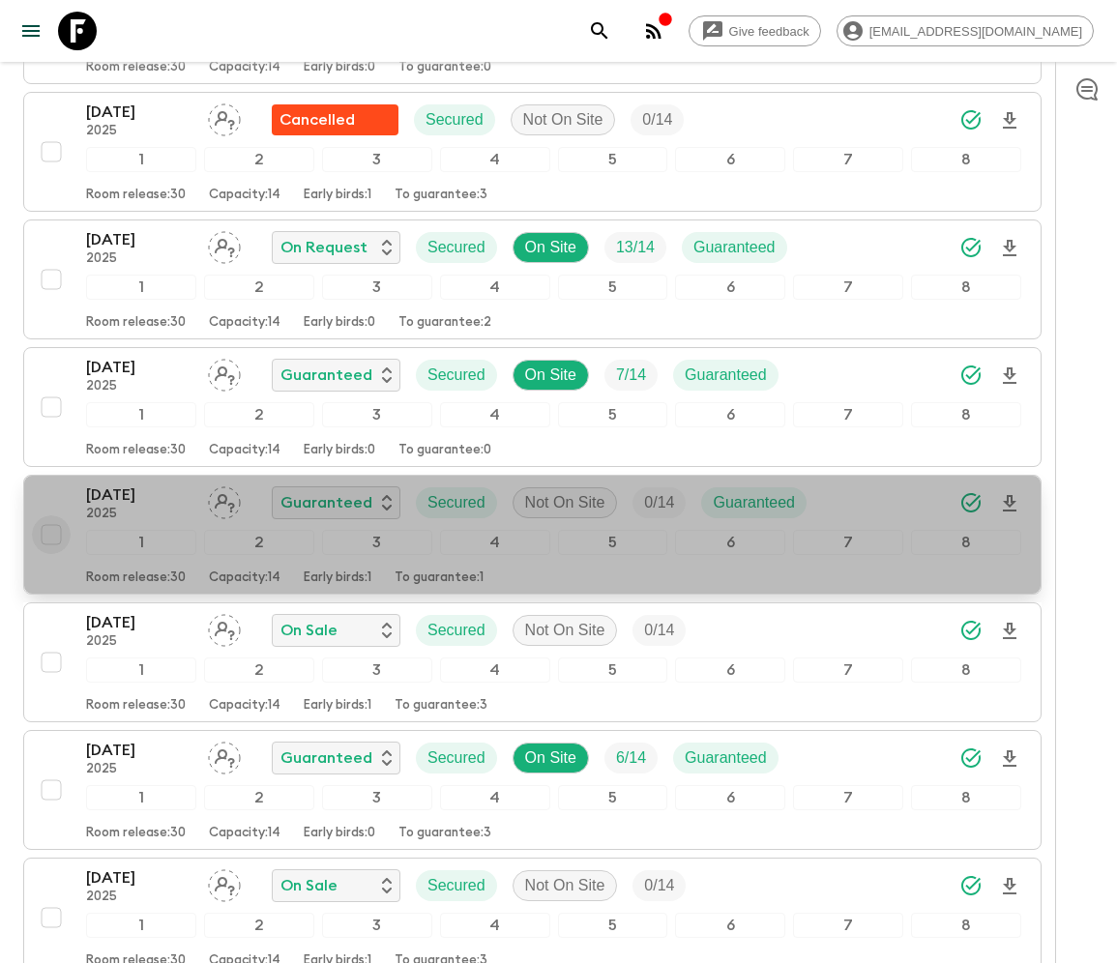
click at [49, 522] on input "checkbox" at bounding box center [51, 534] width 39 height 39
checkbox input "true"
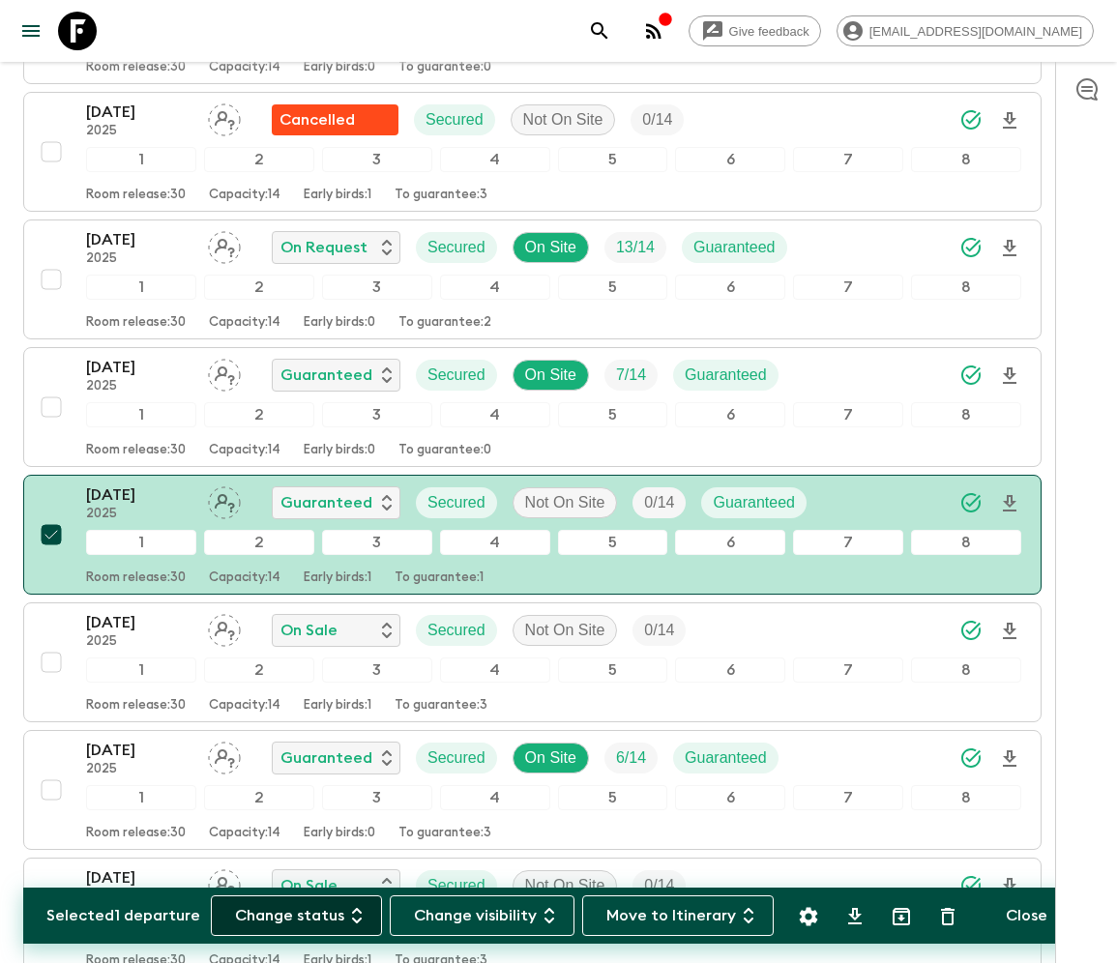
click at [307, 915] on button "Change status" at bounding box center [296, 915] width 171 height 41
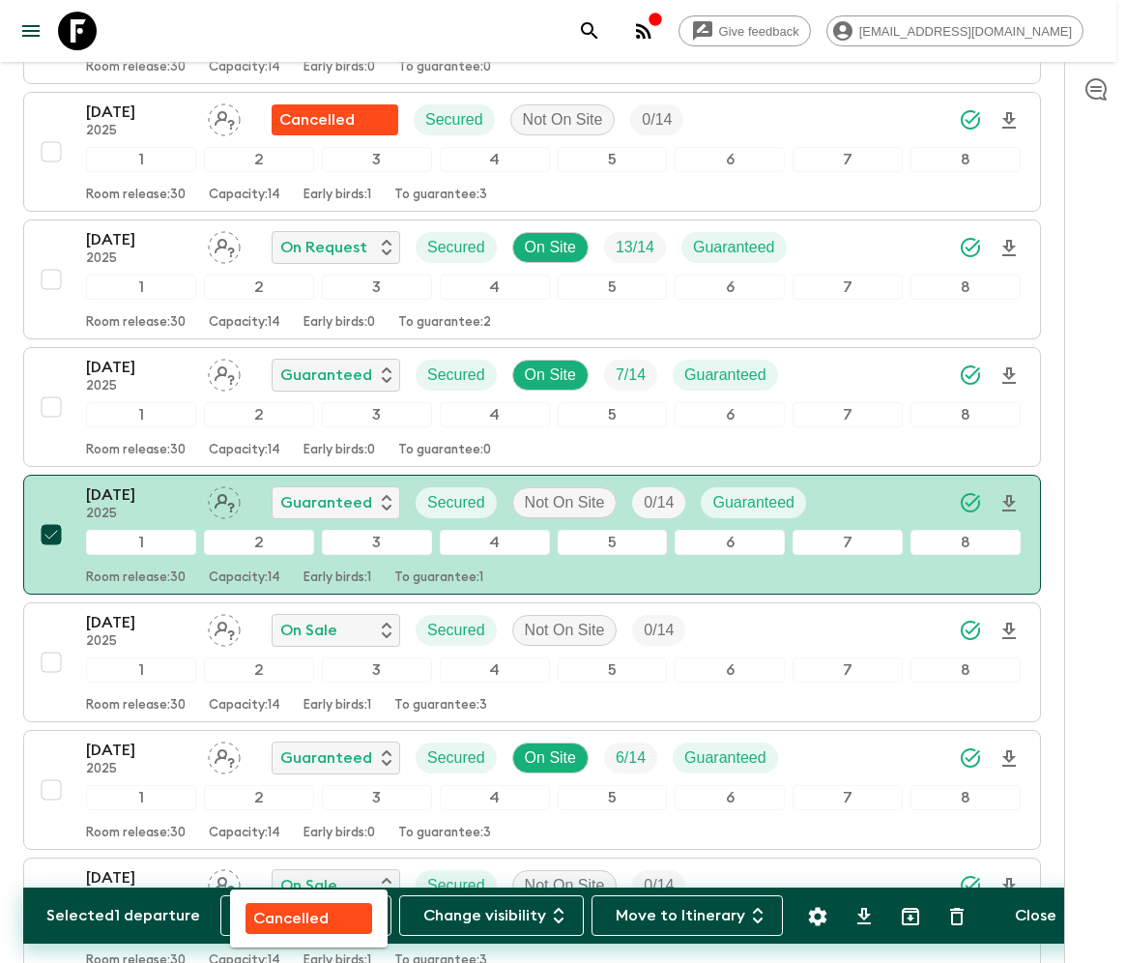
click at [308, 915] on p "Cancelled" at bounding box center [290, 918] width 75 height 23
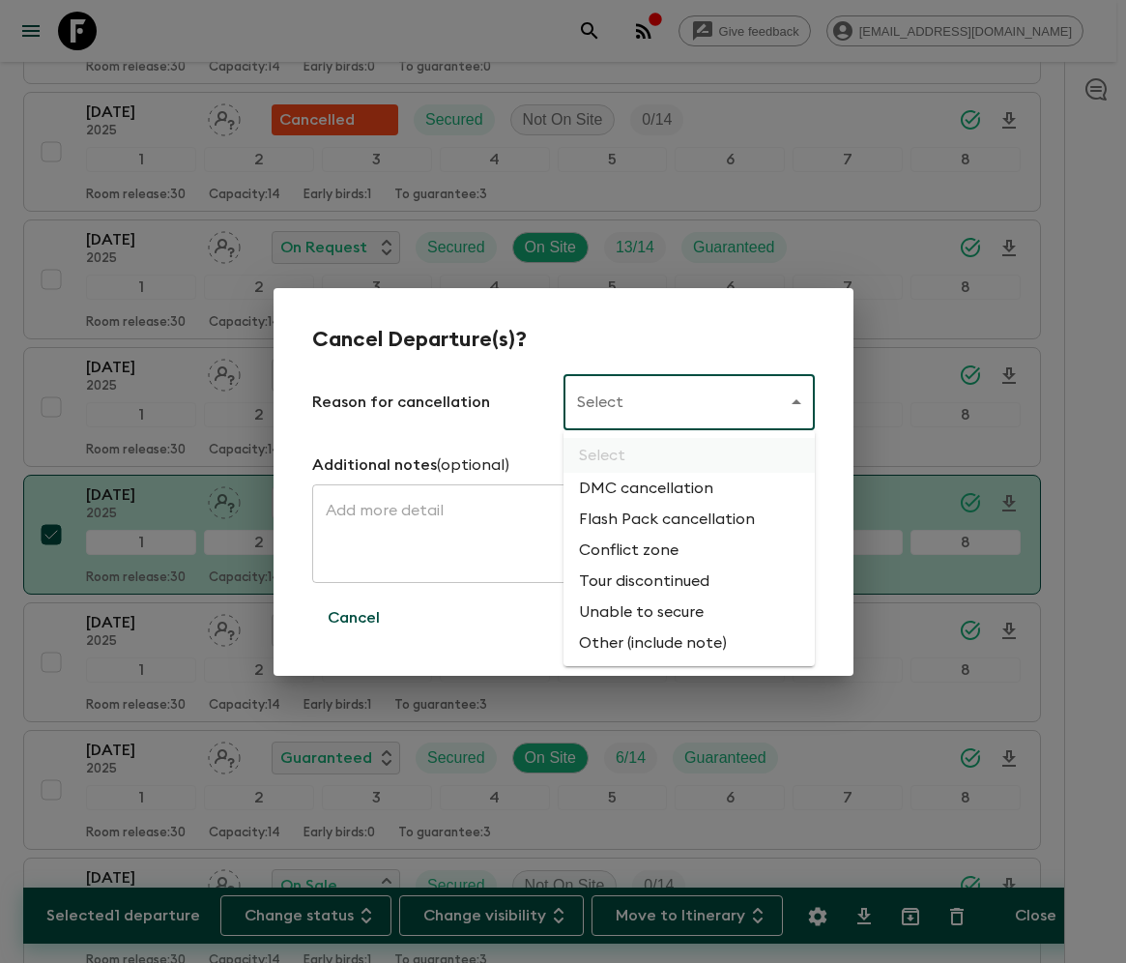
click at [663, 520] on li "Flash Pack cancellation" at bounding box center [689, 519] width 251 height 31
type input "FLASHPACK_CANCELLATION"
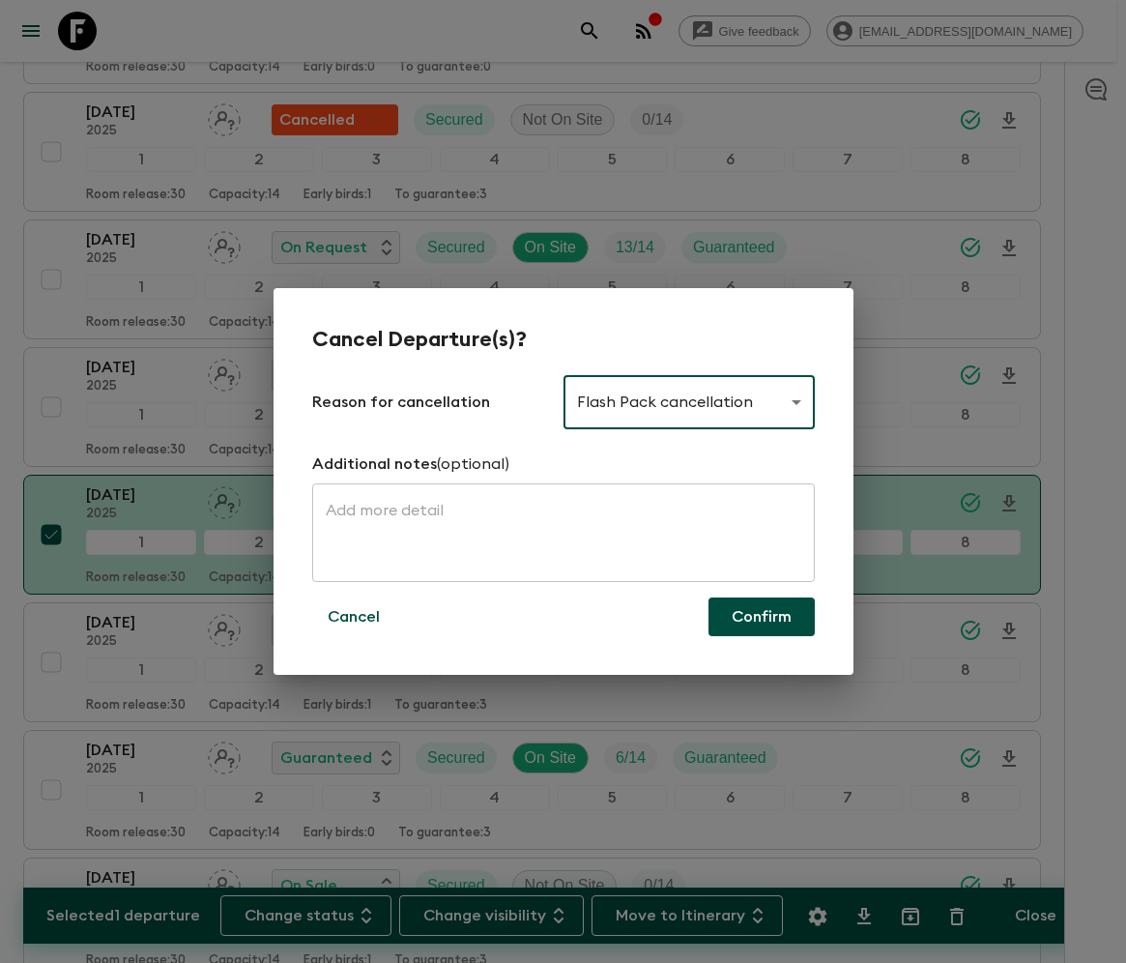
click at [762, 617] on button "Confirm" at bounding box center [762, 617] width 106 height 39
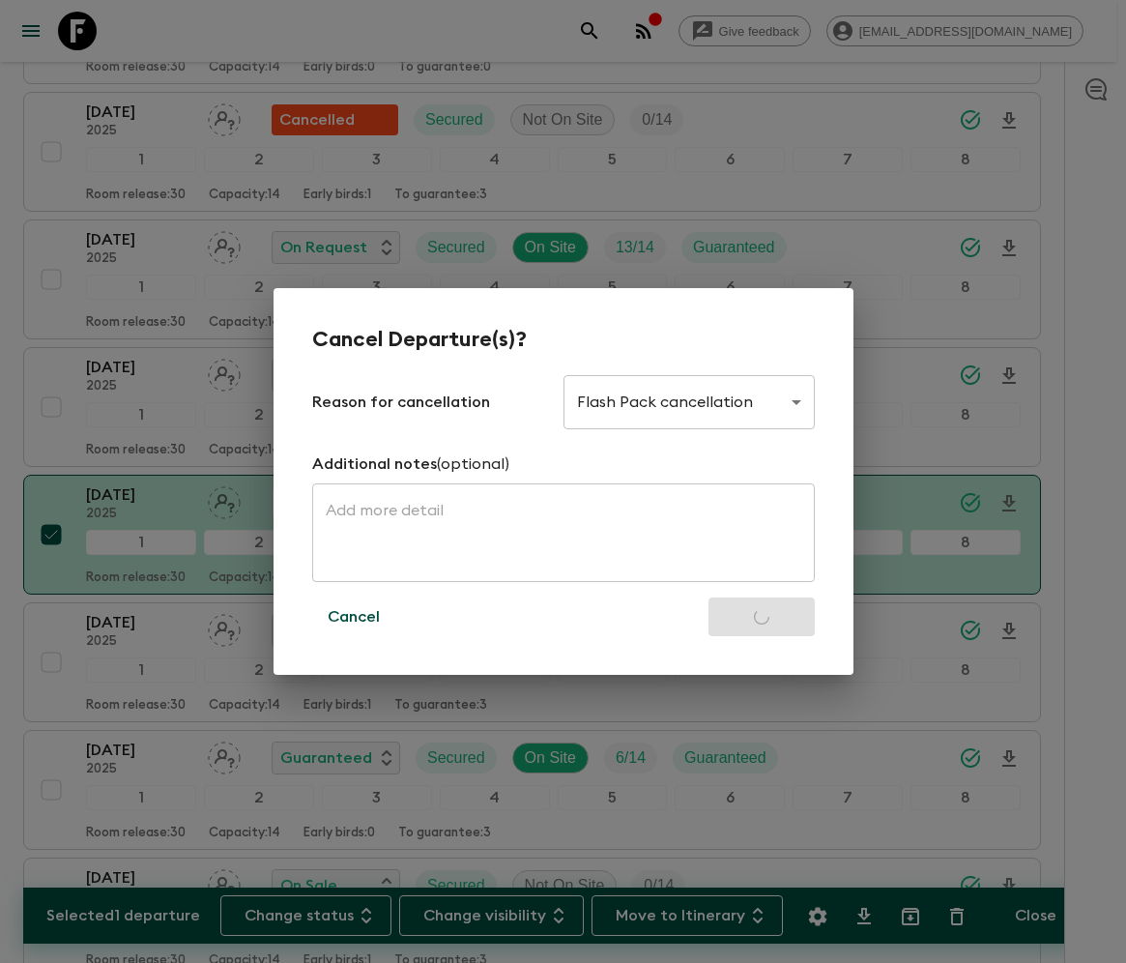
checkbox input "false"
